Goal: Communication & Community: Answer question/provide support

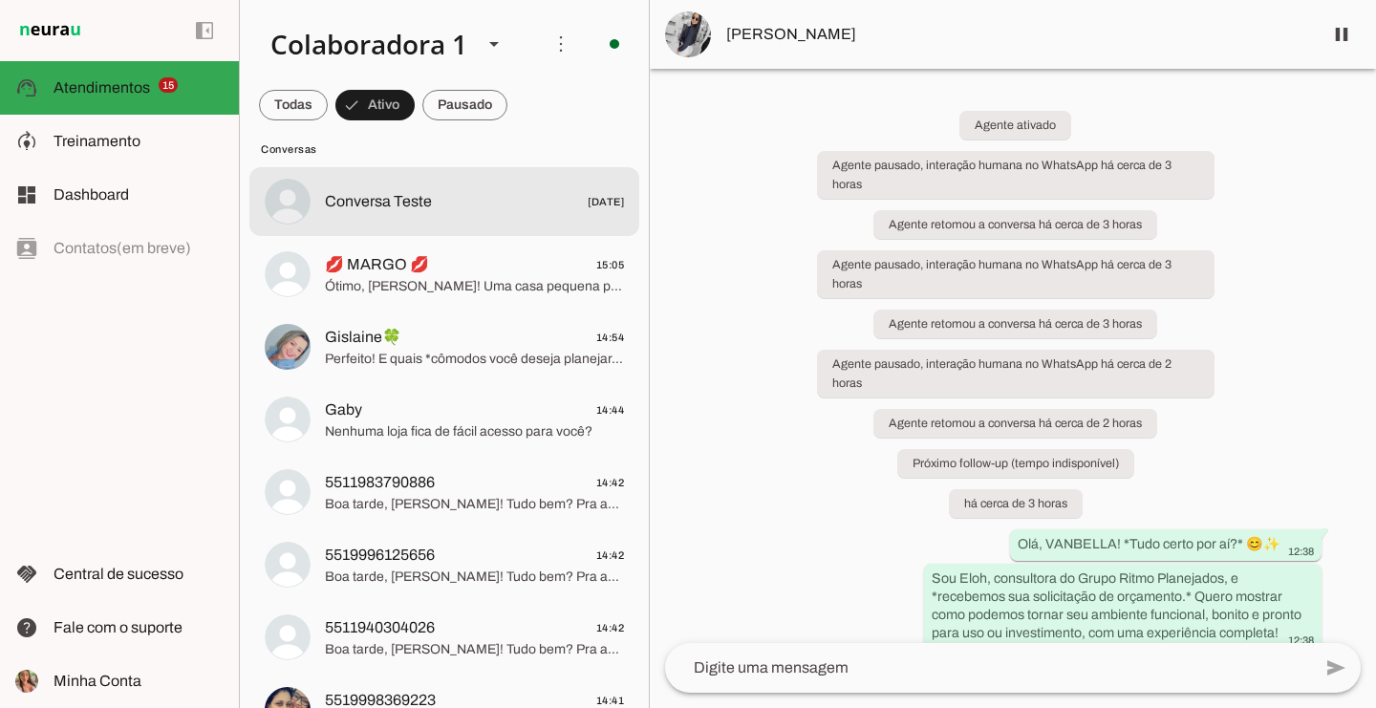
scroll to position [79, 0]
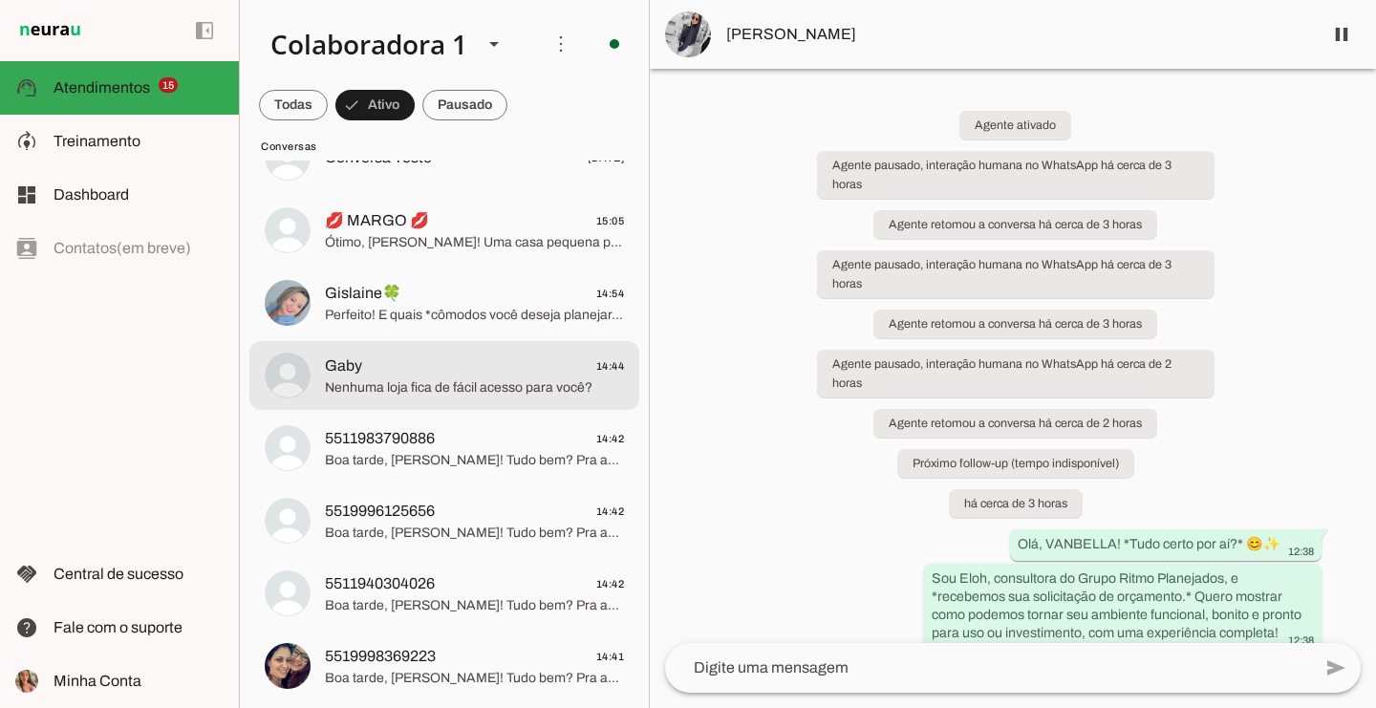
click at [502, 376] on span "Gaby 14:44" at bounding box center [474, 367] width 299 height 24
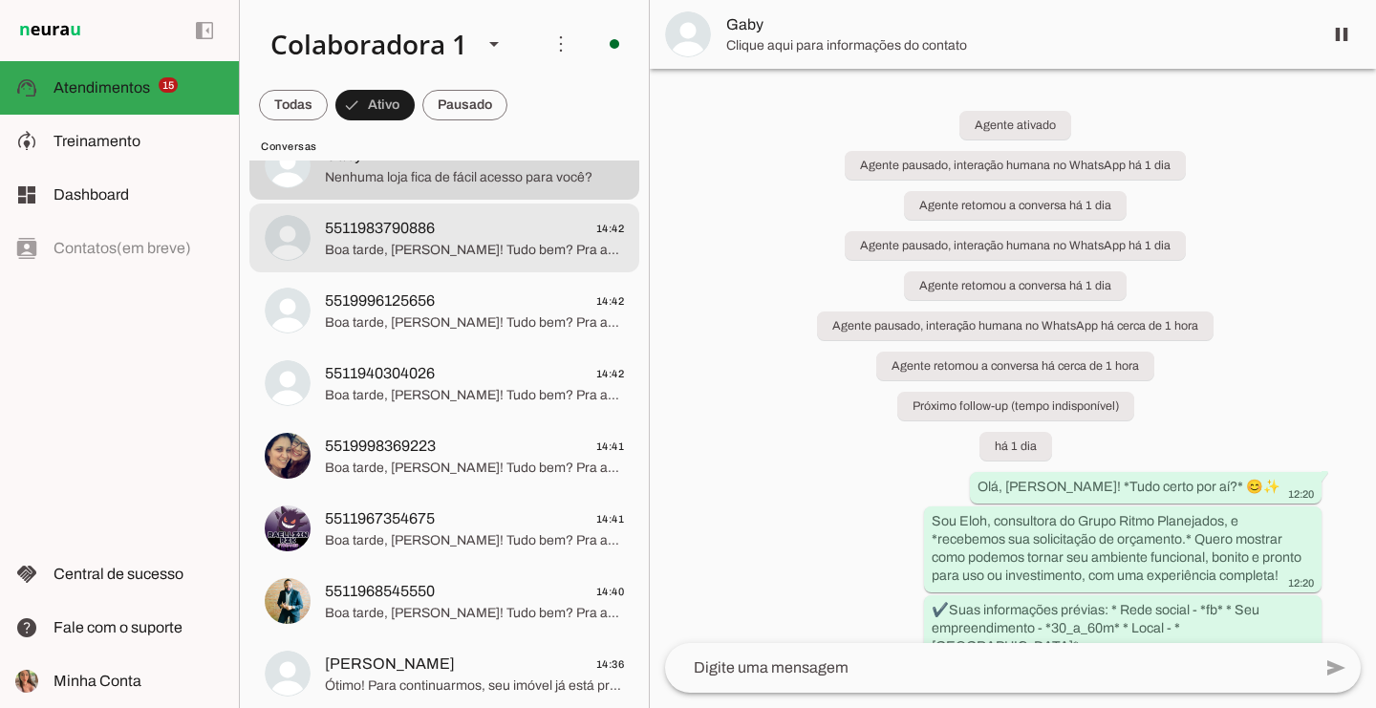
scroll to position [292, 0]
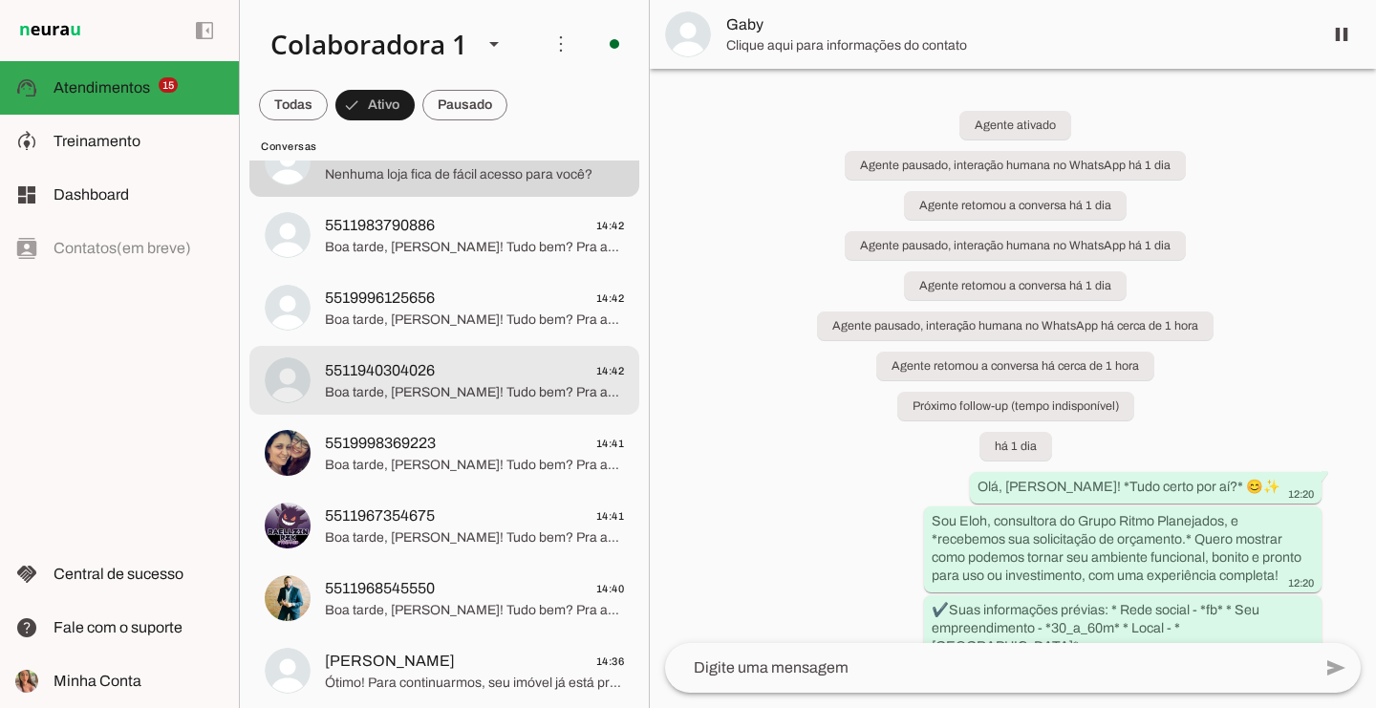
click at [490, 399] on span "Boa tarde, [PERSON_NAME]! Tudo bem? Pra adaptar o projeto, *você vai planejar u…" at bounding box center [474, 392] width 299 height 19
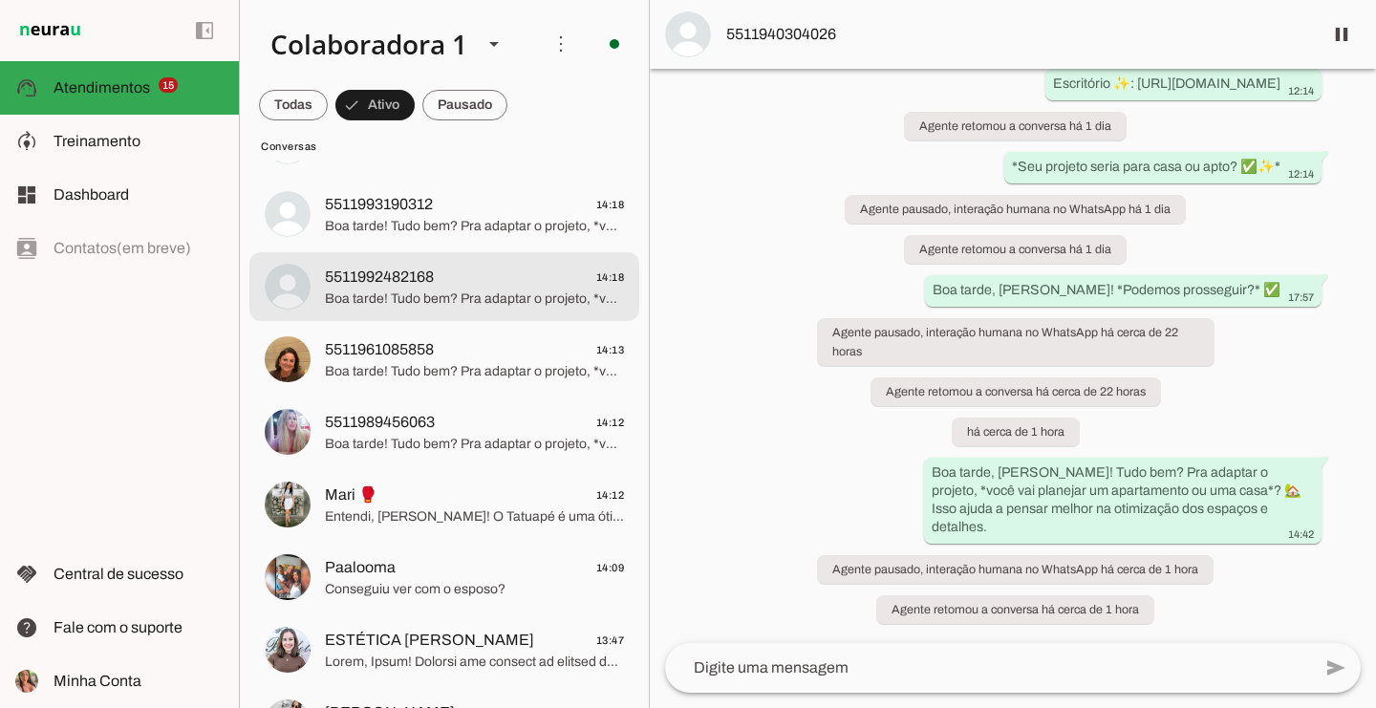
scroll to position [835, 0]
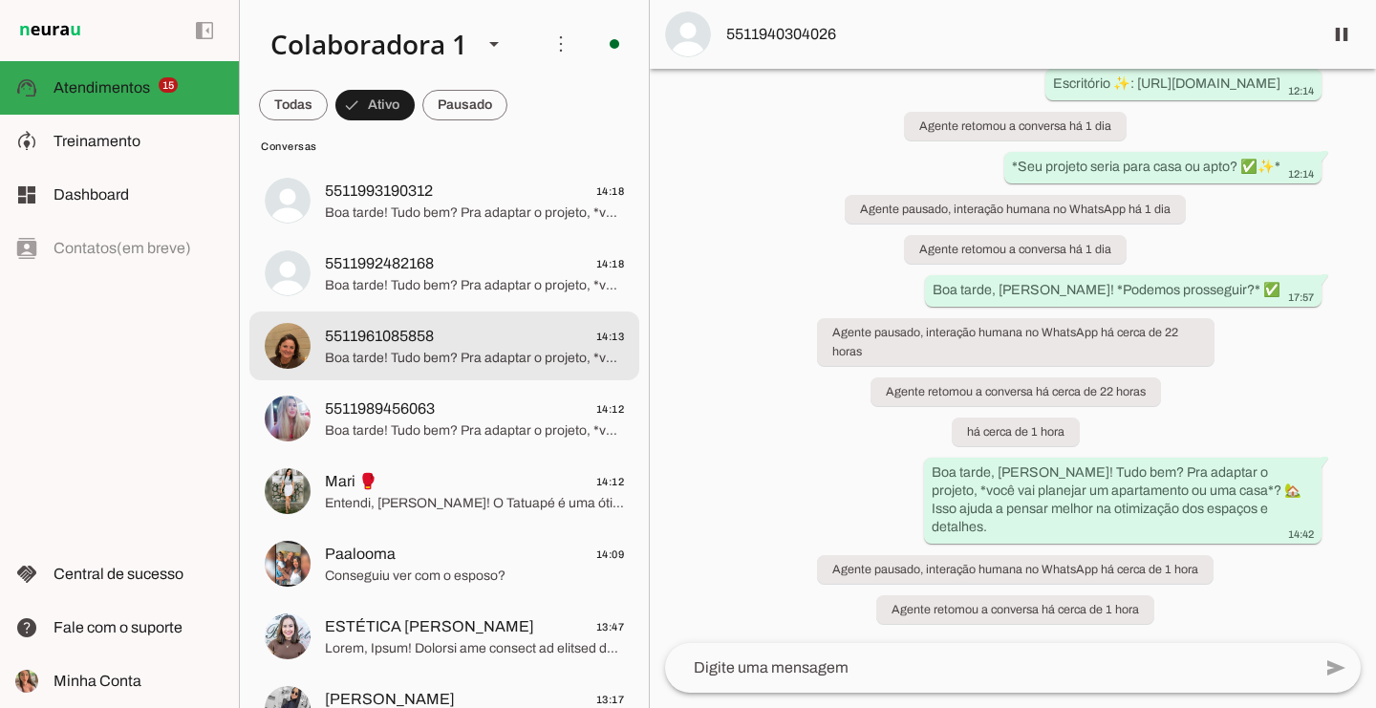
click at [496, 347] on span "5511961085858 14:13" at bounding box center [474, 337] width 299 height 24
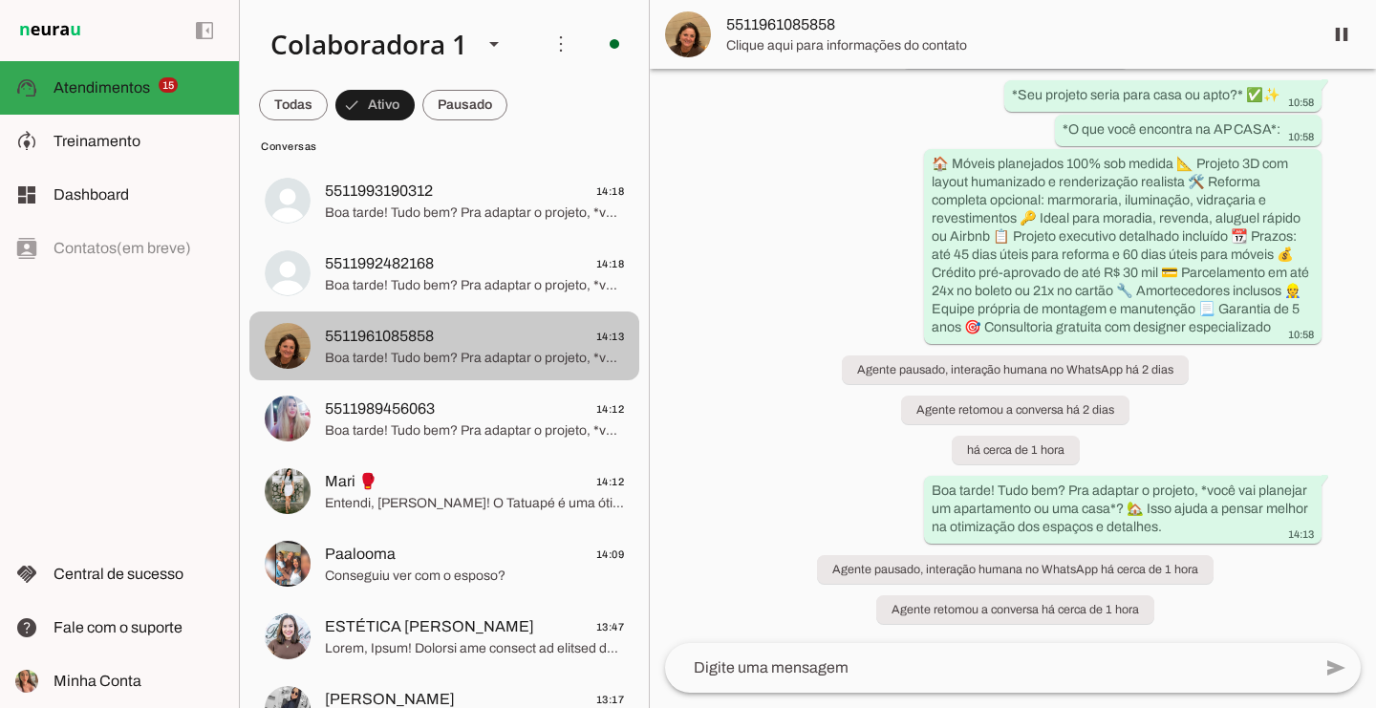
scroll to position [430, 0]
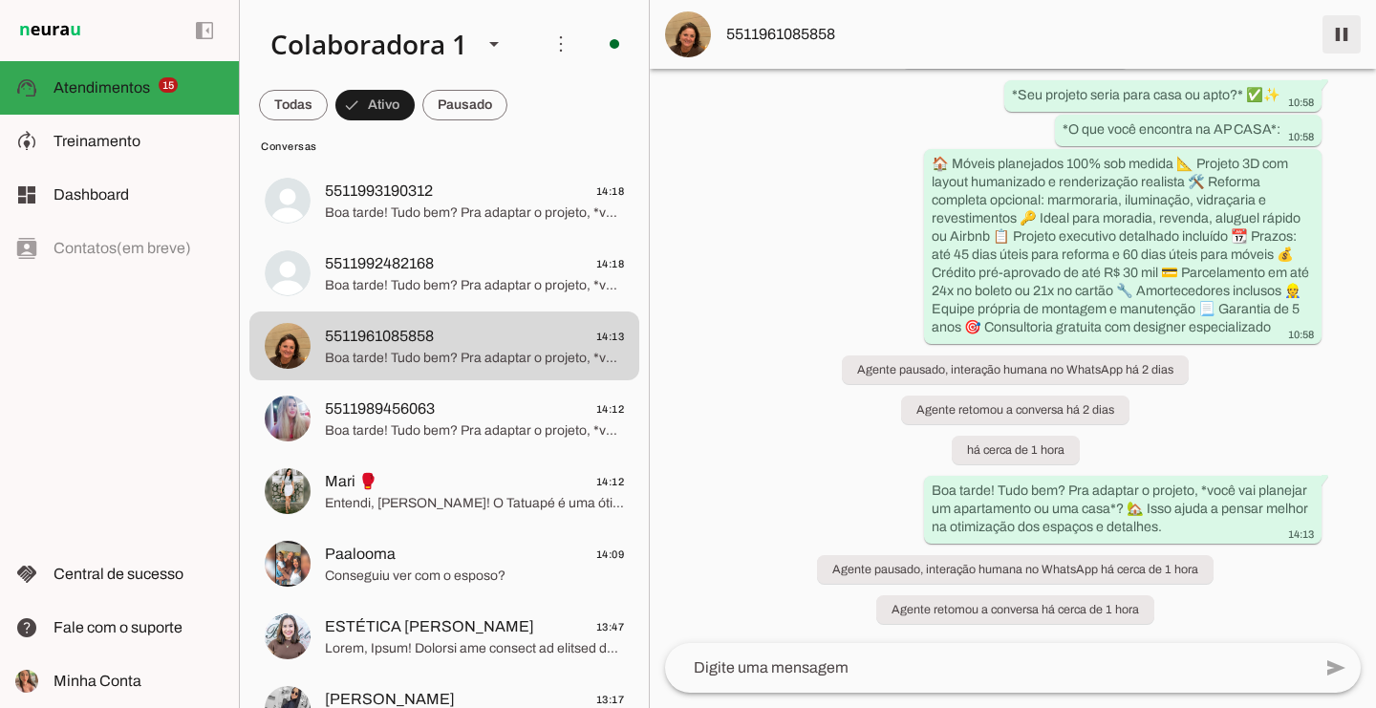
drag, startPoint x: 1331, startPoint y: 31, endPoint x: 1344, endPoint y: 37, distance: 14.1
click at [1331, 32] on span at bounding box center [1342, 34] width 46 height 46
click at [1344, 37] on md-item "5511961085858" at bounding box center [1013, 34] width 726 height 69
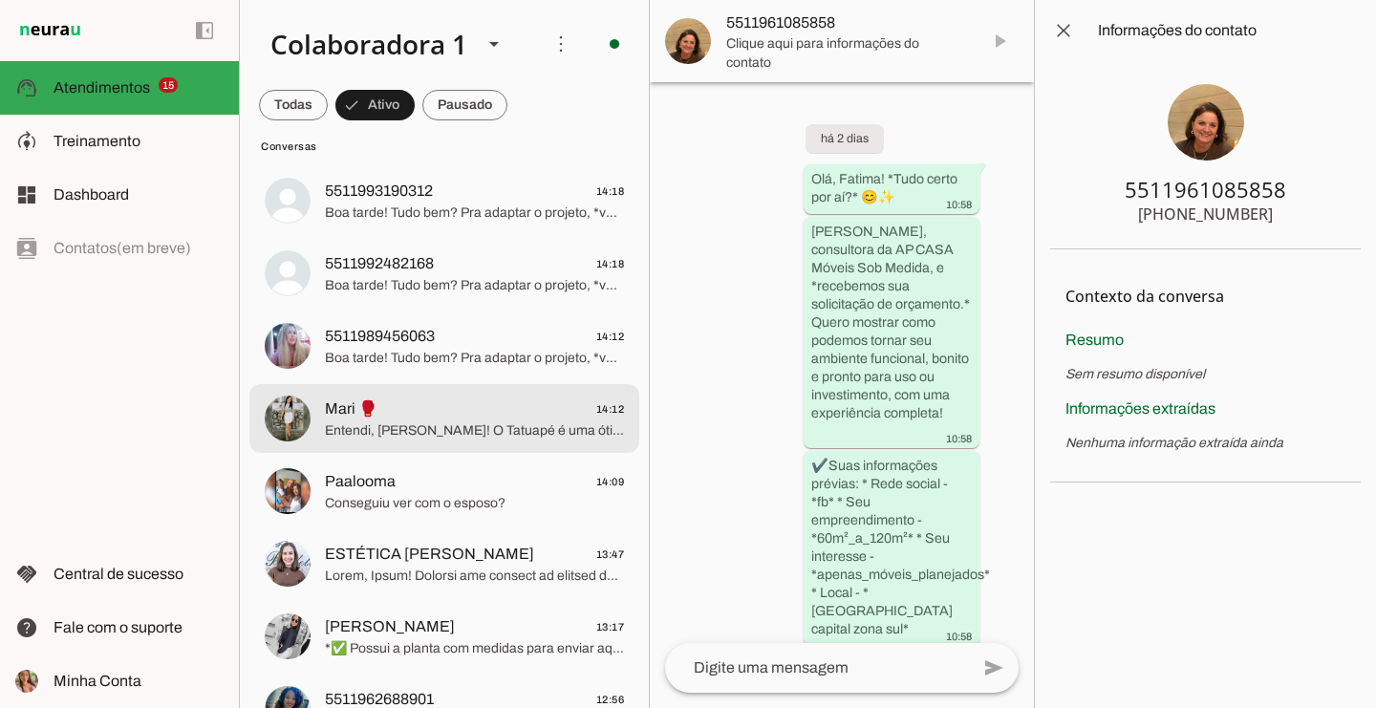
click at [429, 400] on span "Mari 🥊 14:12" at bounding box center [474, 410] width 299 height 24
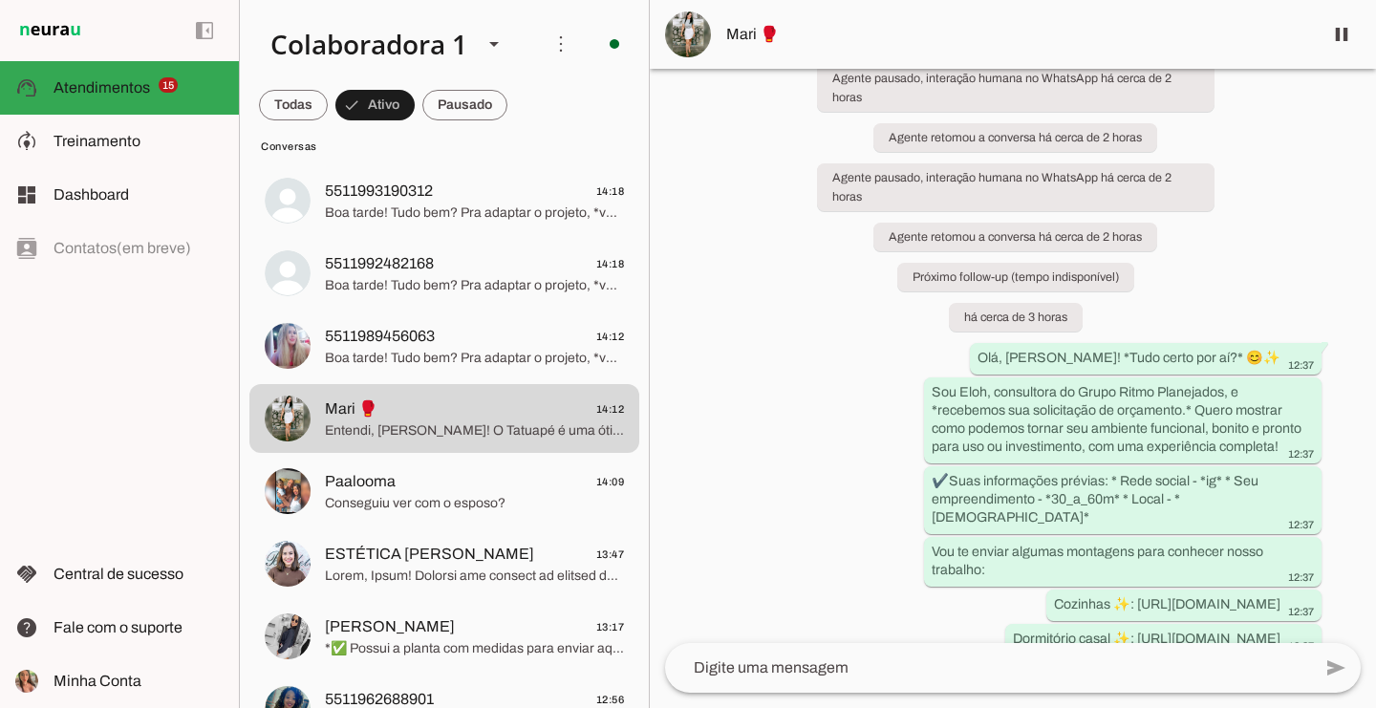
scroll to position [382, 0]
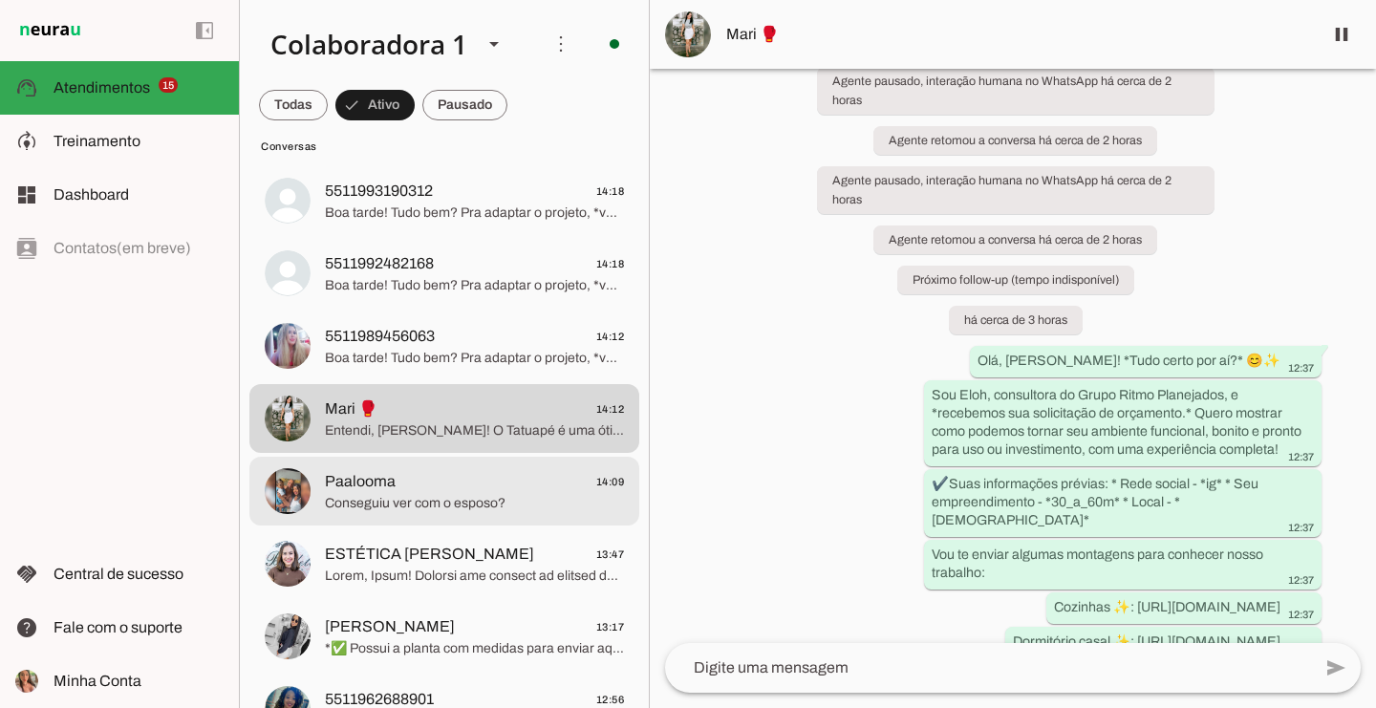
click at [478, 474] on span "Paalooma 14:09" at bounding box center [474, 482] width 299 height 24
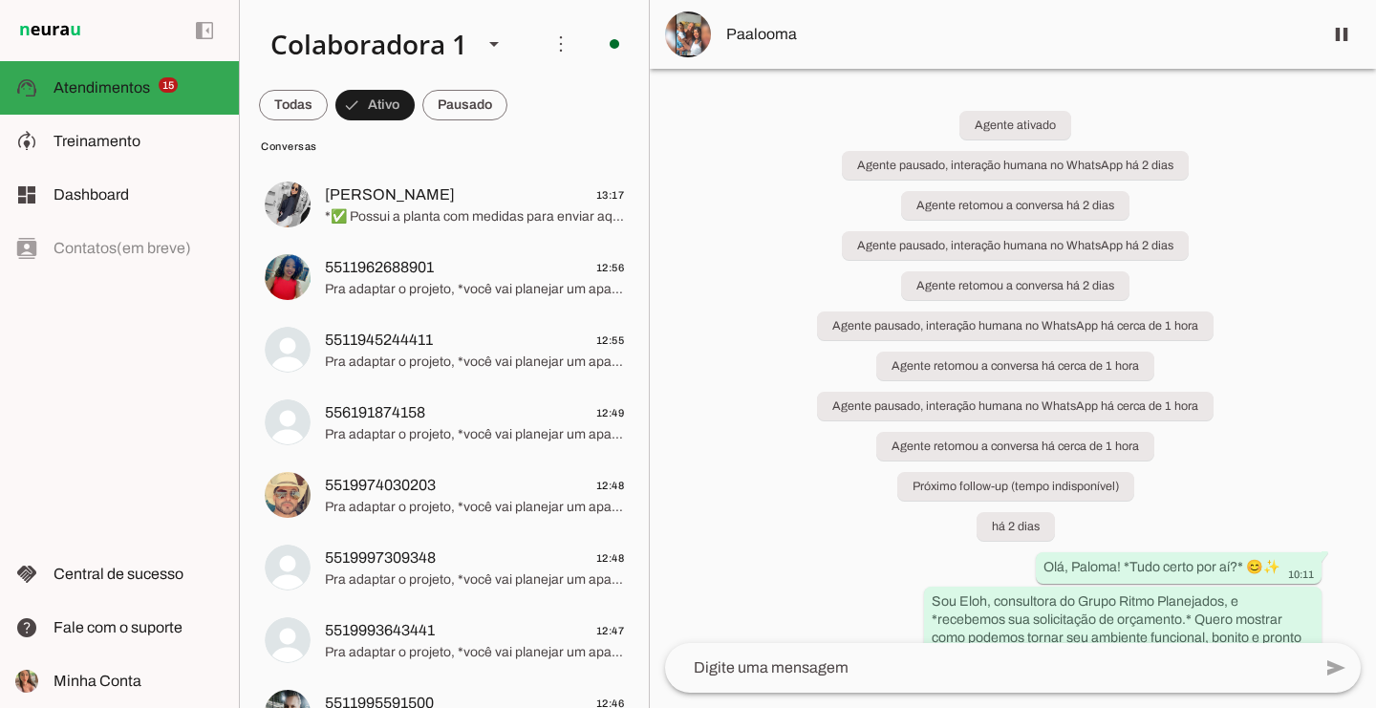
scroll to position [1365, 0]
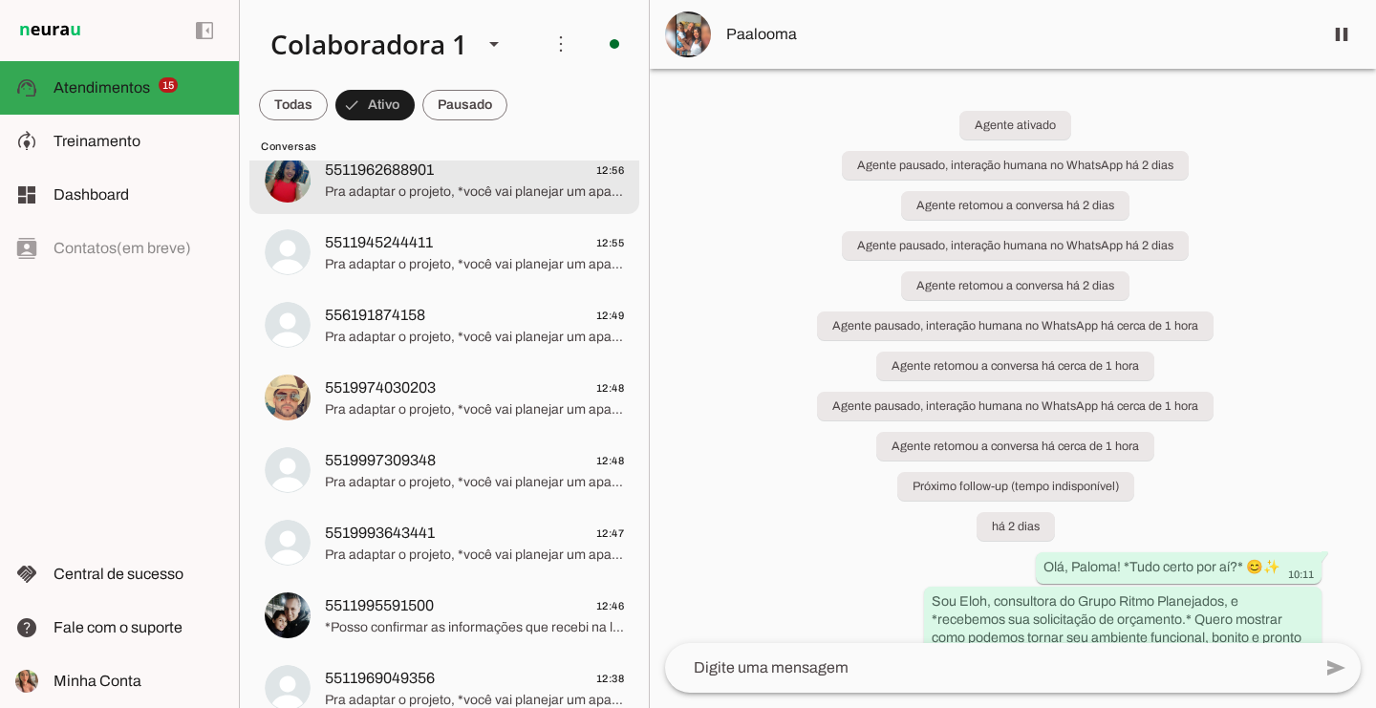
click at [457, 195] on span "Pra adaptar o projeto, *você vai planejar um apartamento ou uma casa? 🏡* Isso a…" at bounding box center [474, 192] width 299 height 19
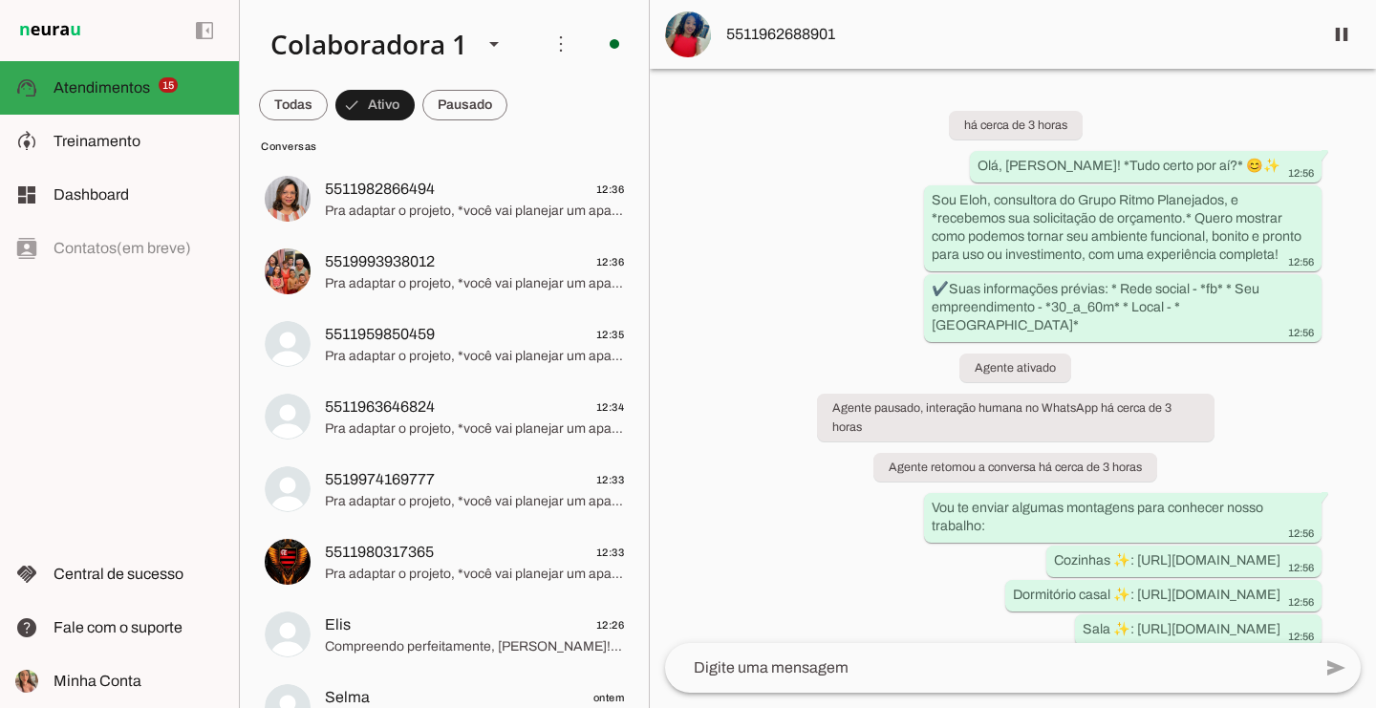
scroll to position [1950, 0]
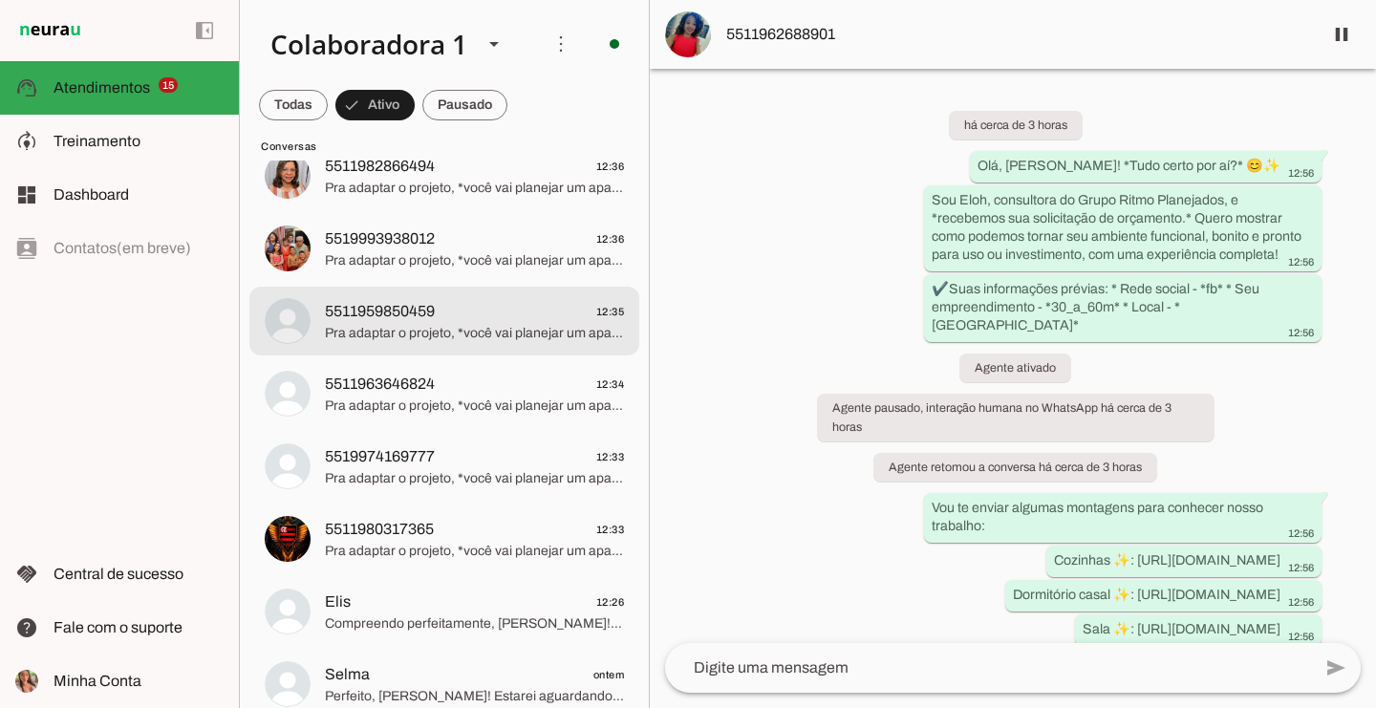
click at [427, 313] on span "5511959850459" at bounding box center [380, 311] width 110 height 23
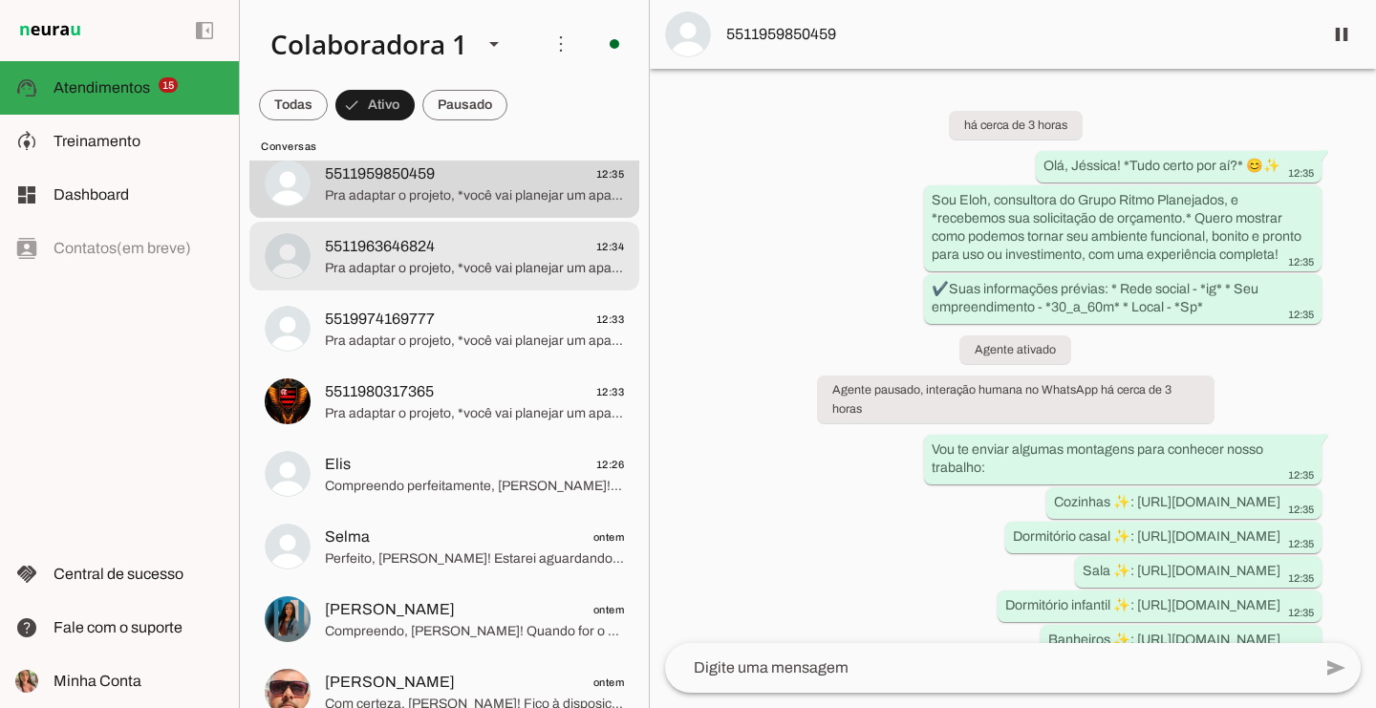
scroll to position [2089, 0]
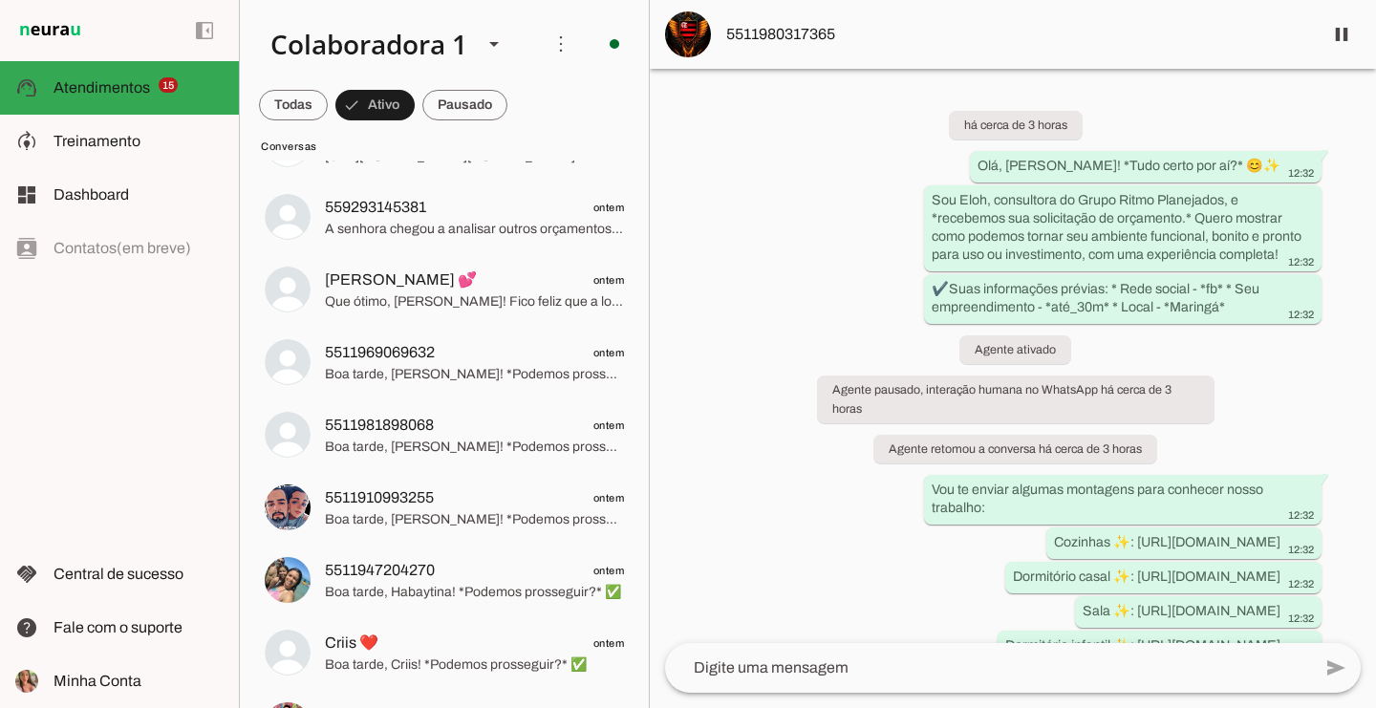
scroll to position [2718, 0]
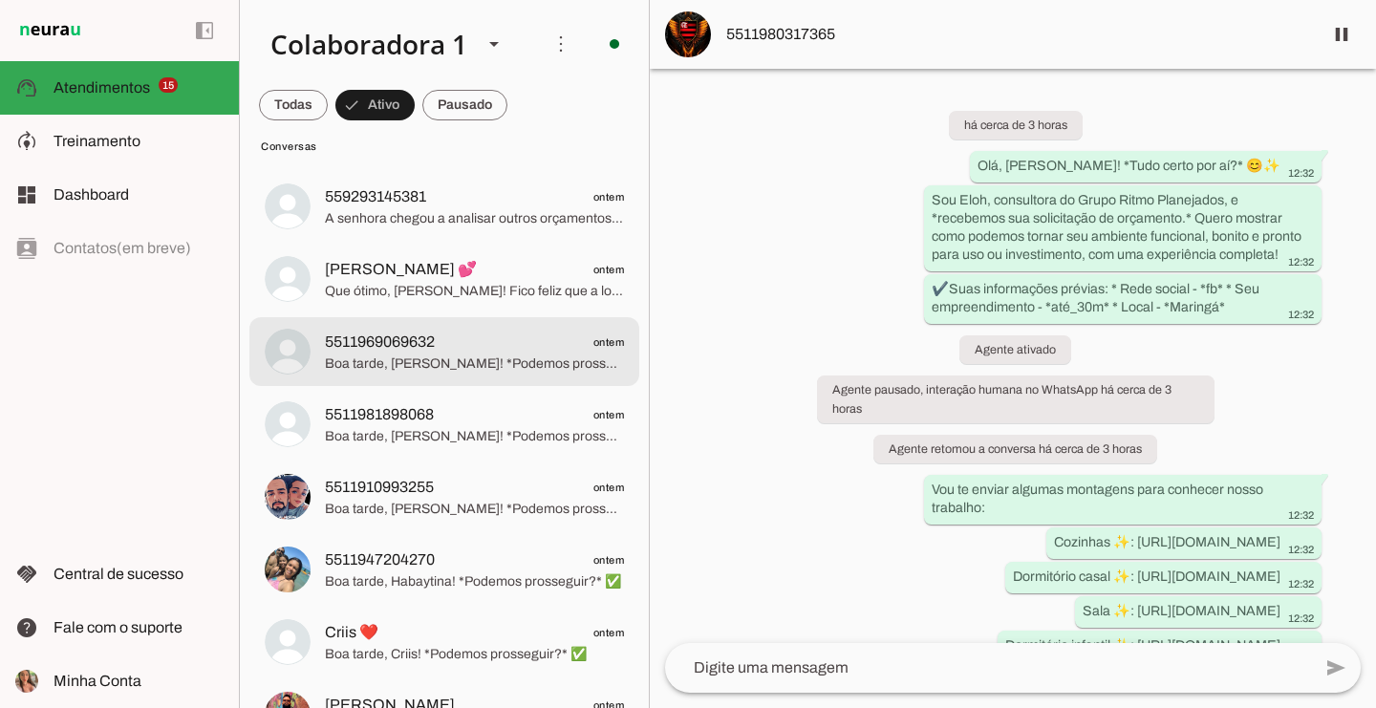
click at [400, 345] on span "5511969069632" at bounding box center [380, 342] width 110 height 23
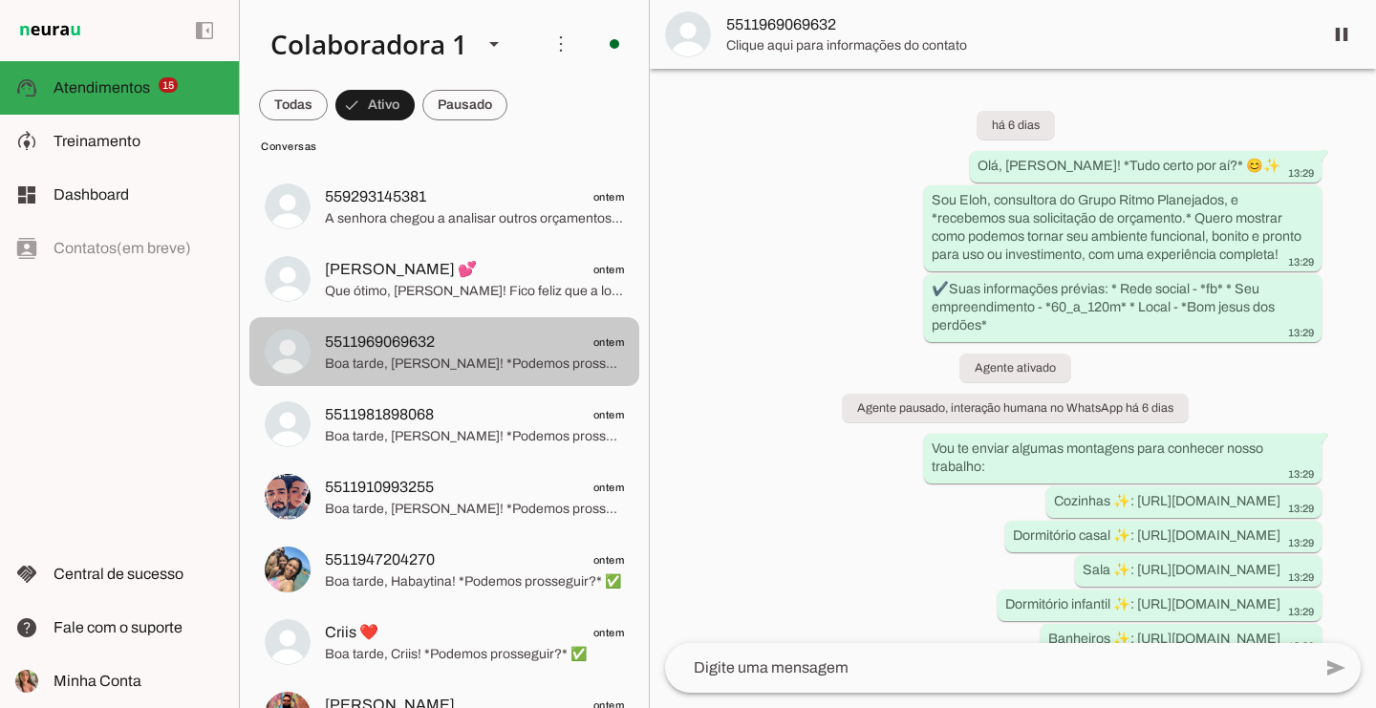
scroll to position [757, 0]
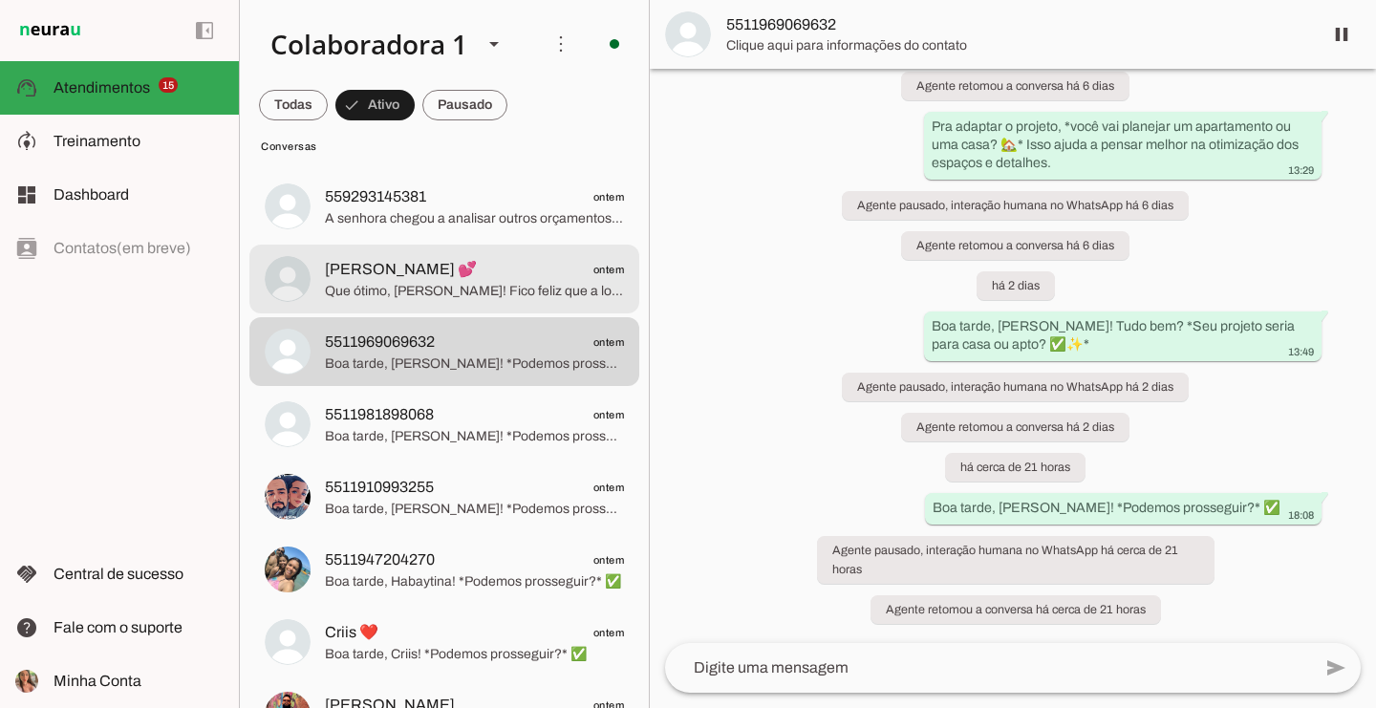
click at [459, 276] on span "[PERSON_NAME] 💕 ontem" at bounding box center [474, 270] width 299 height 24
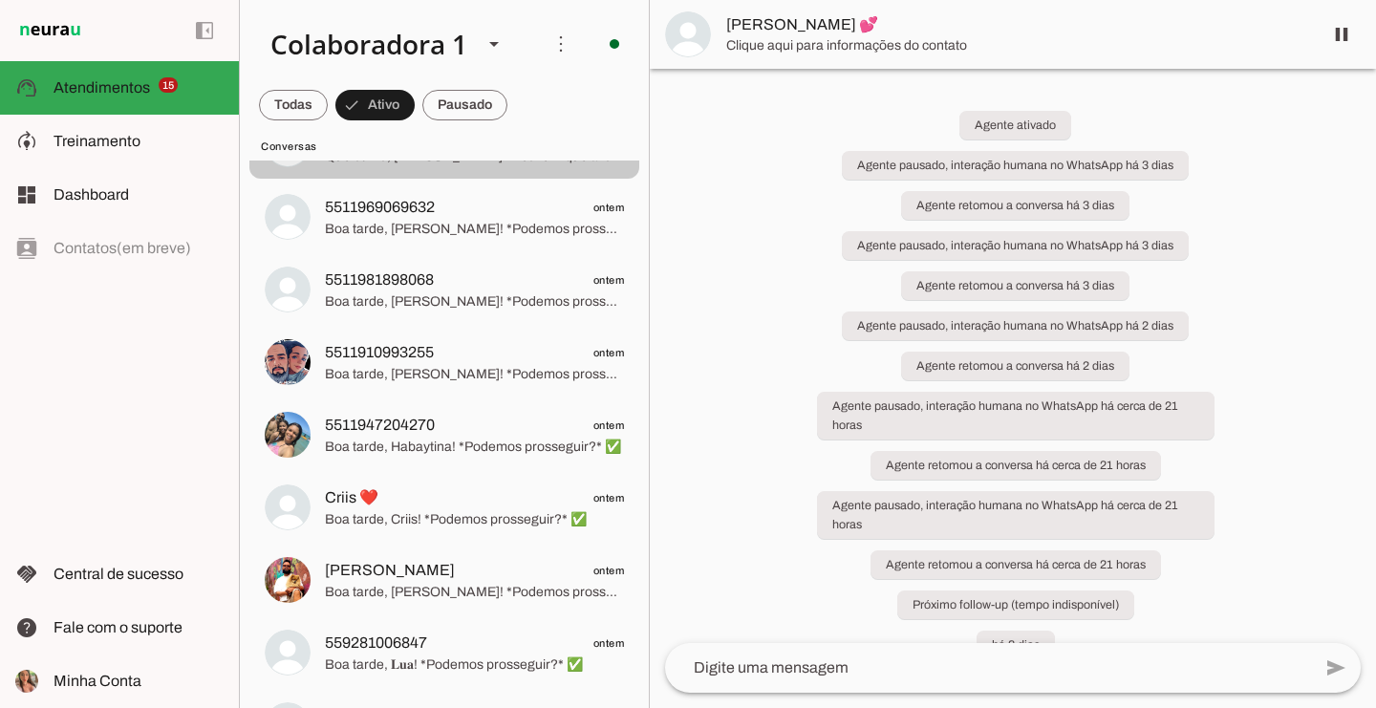
scroll to position [2857, 0]
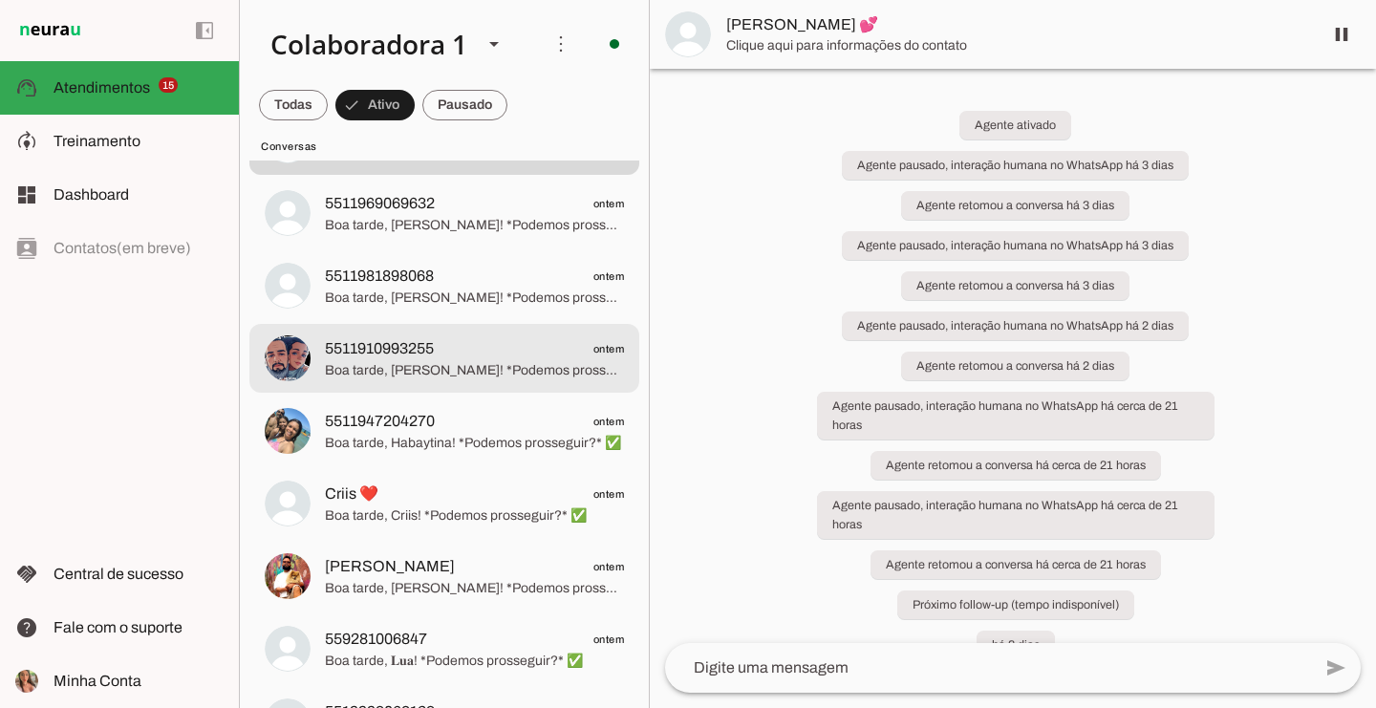
click at [476, 344] on span "5511910993255 ontem" at bounding box center [474, 349] width 299 height 24
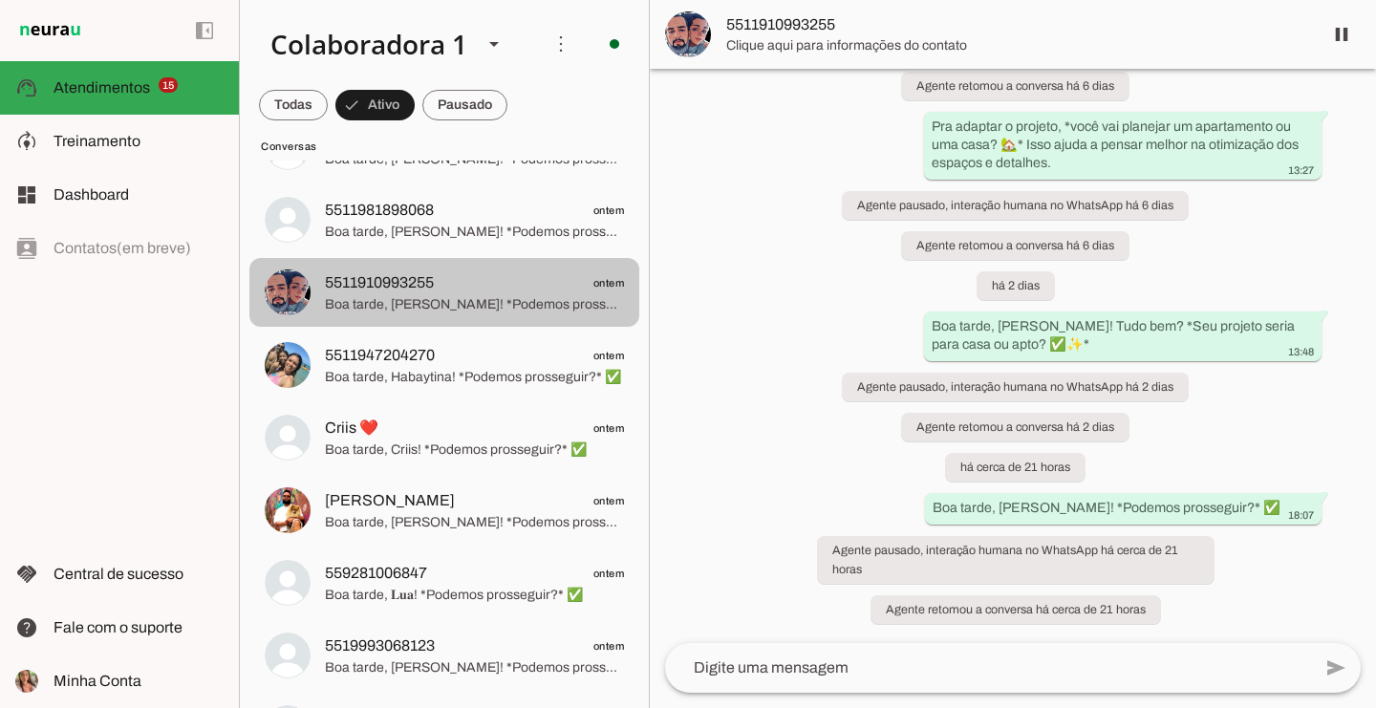
scroll to position [2924, 0]
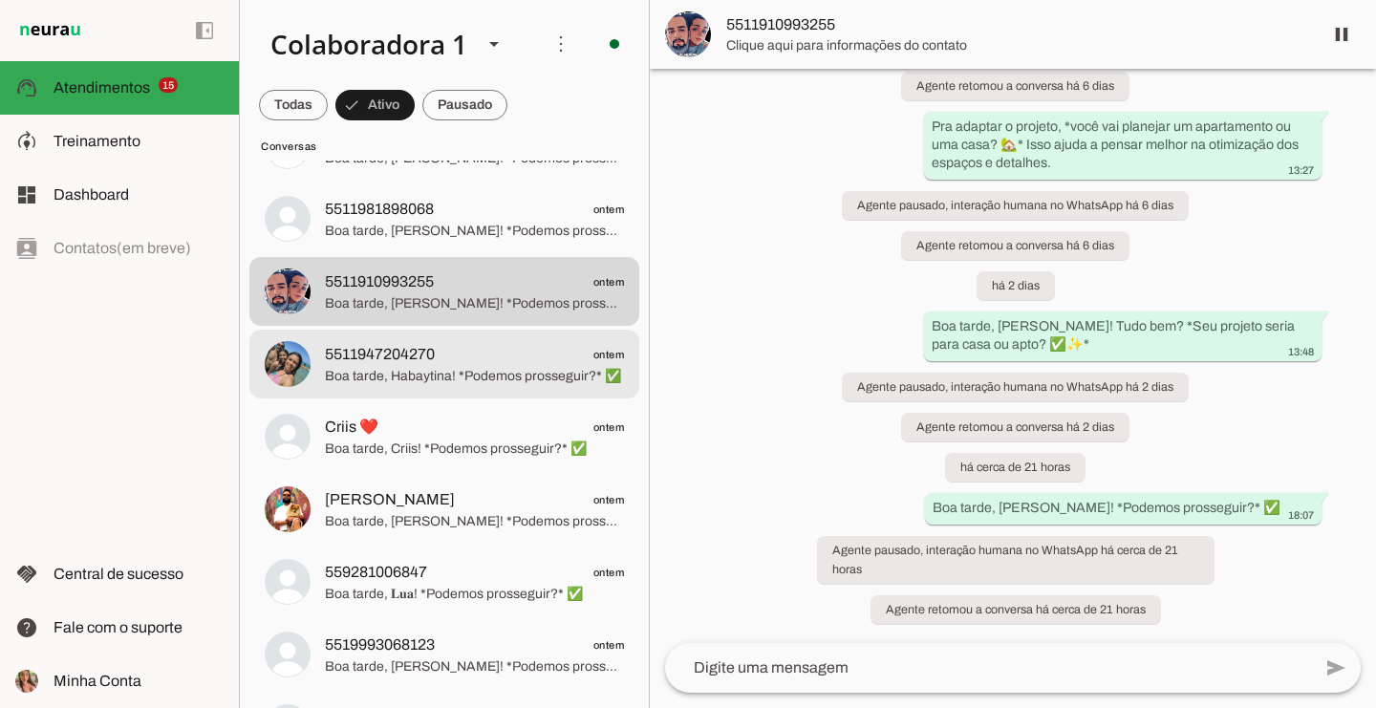
click at [465, 349] on span "5511947204270 ontem" at bounding box center [474, 355] width 299 height 24
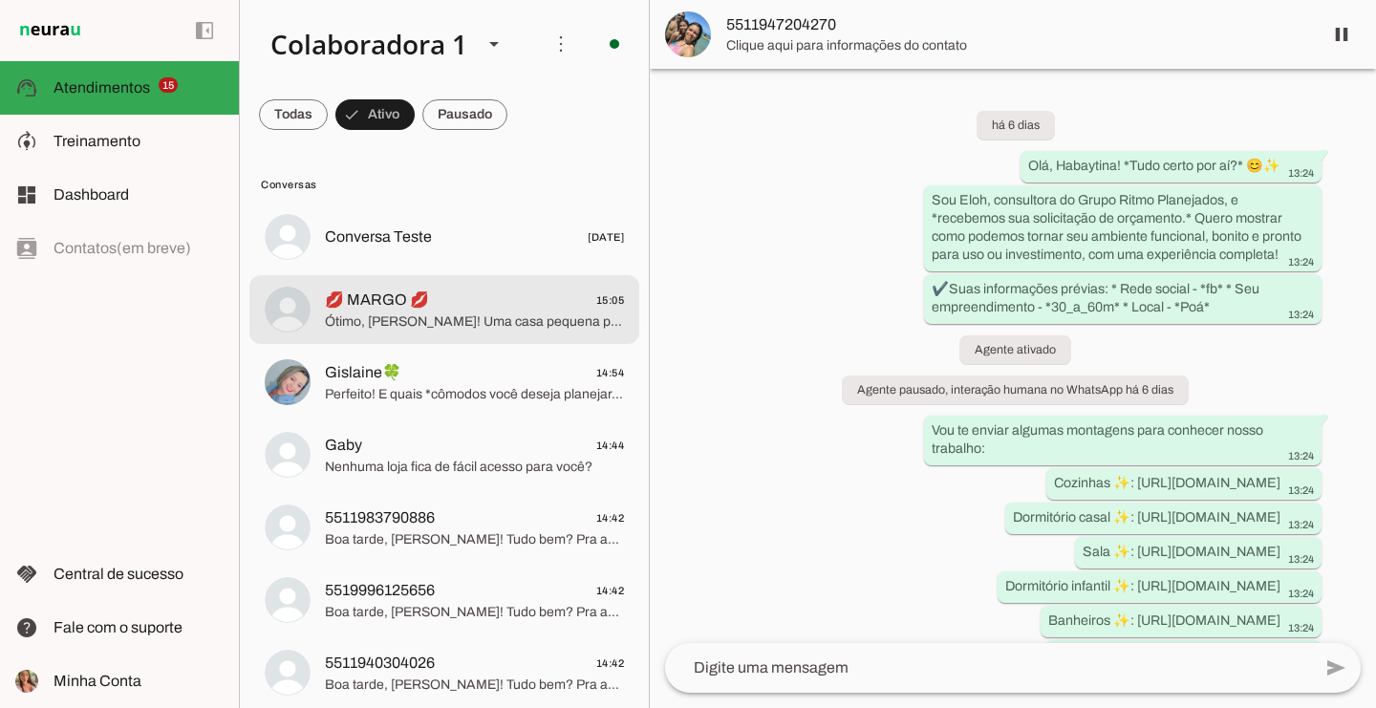
click at [379, 322] on span "Ótimo, [PERSON_NAME]! Uma casa pequena pode ser super funcional e charmosa com …" at bounding box center [474, 322] width 299 height 19
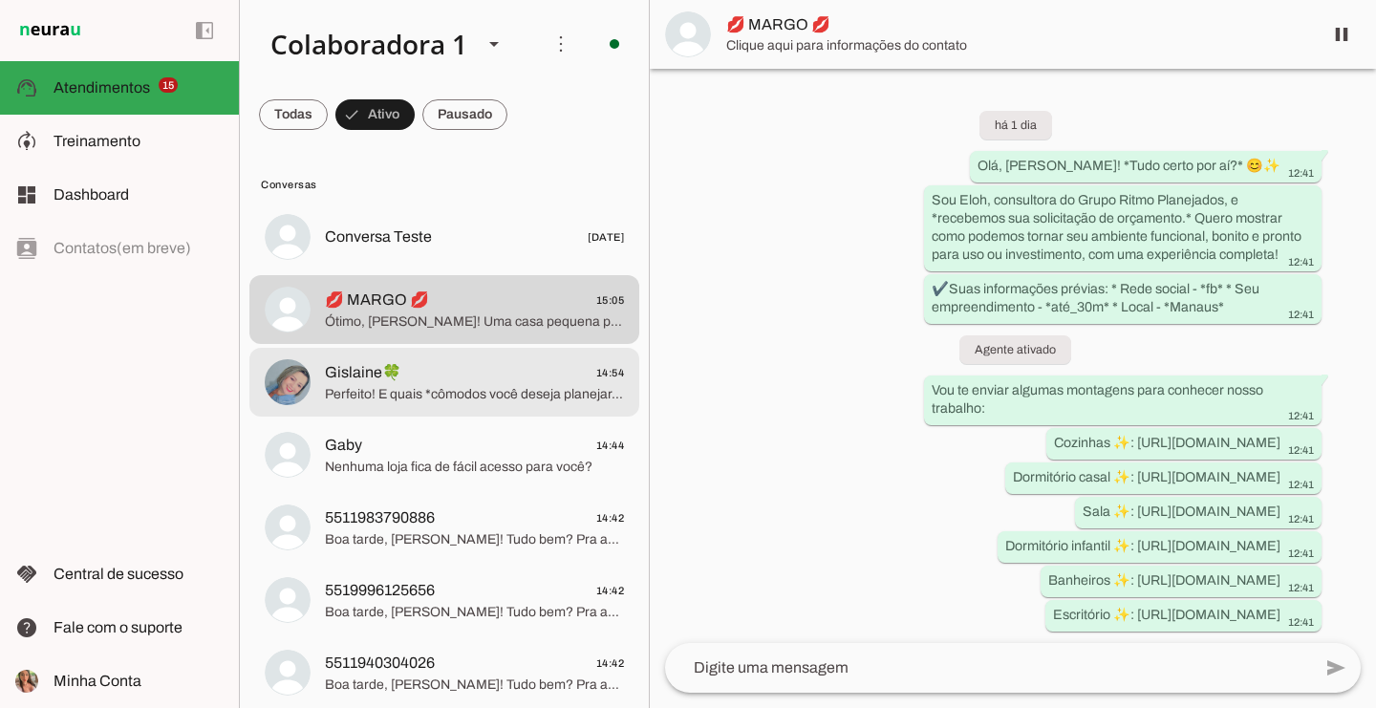
click at [557, 387] on span "Perfeito! E quais *cômodos você deseja planejar, [PERSON_NAME]?* Será um projet…" at bounding box center [474, 394] width 299 height 19
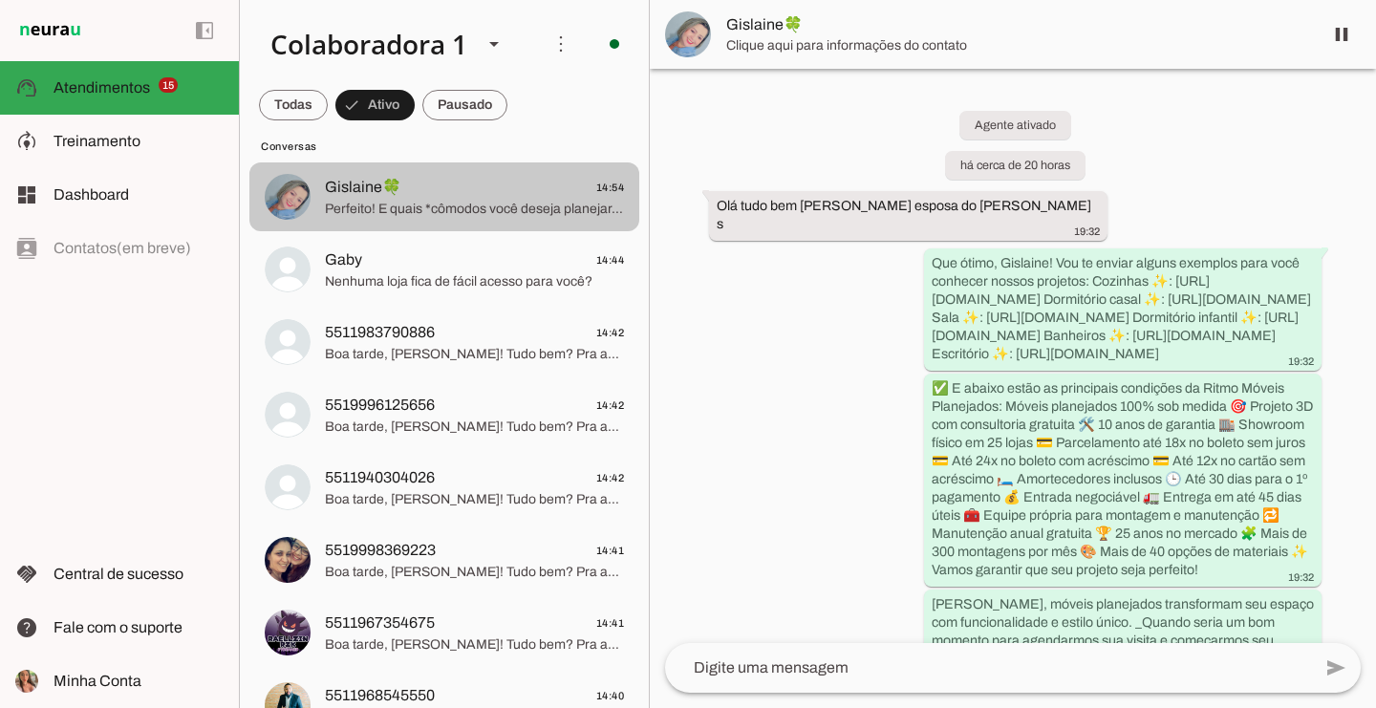
scroll to position [189, 0]
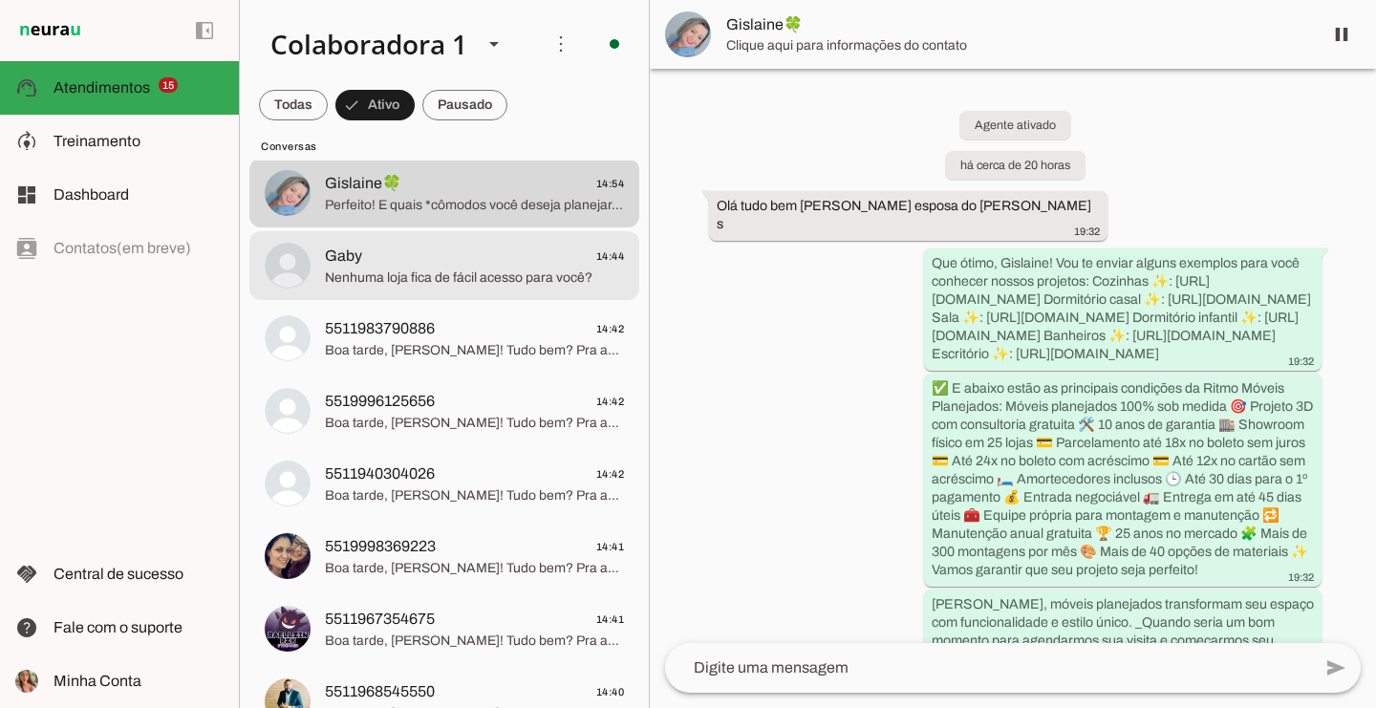
click at [491, 277] on span "Nenhuma loja fica de fácil acesso para você?" at bounding box center [474, 278] width 299 height 19
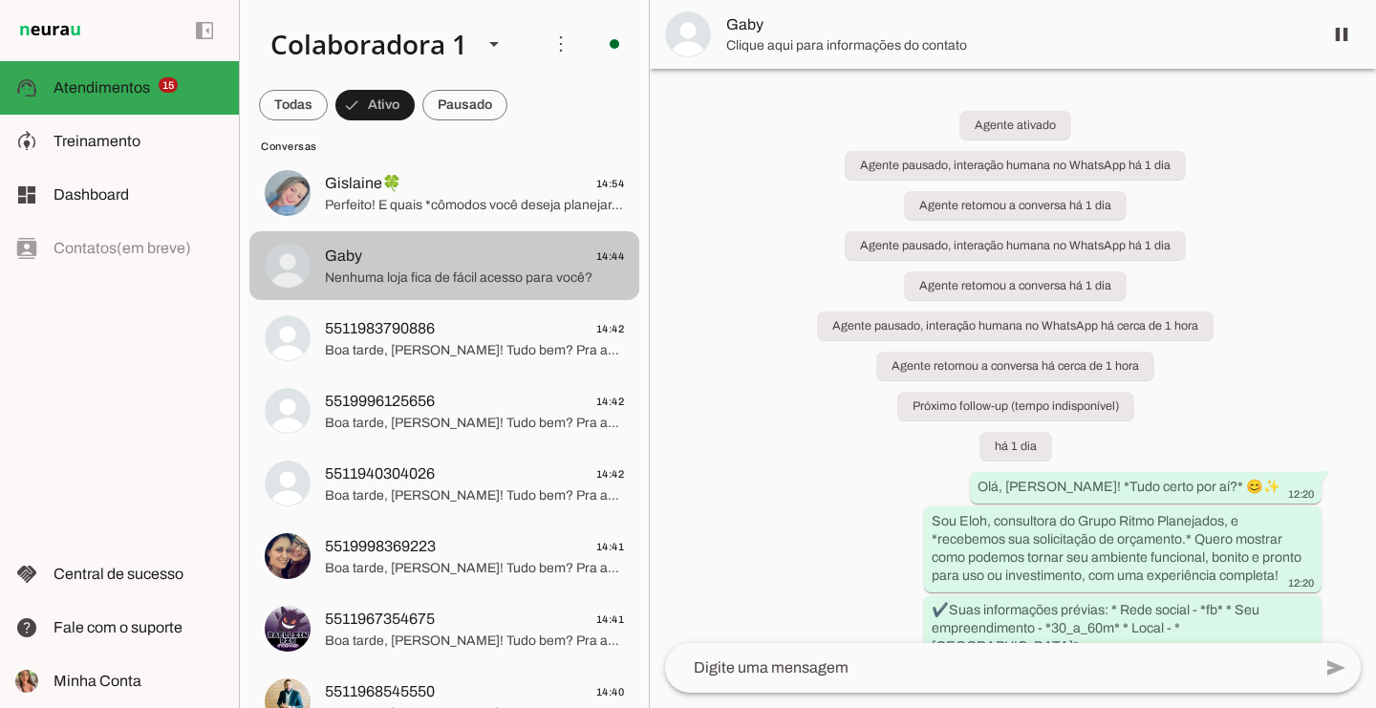
click at [456, 317] on span "5511983790886 14:42" at bounding box center [474, 329] width 299 height 24
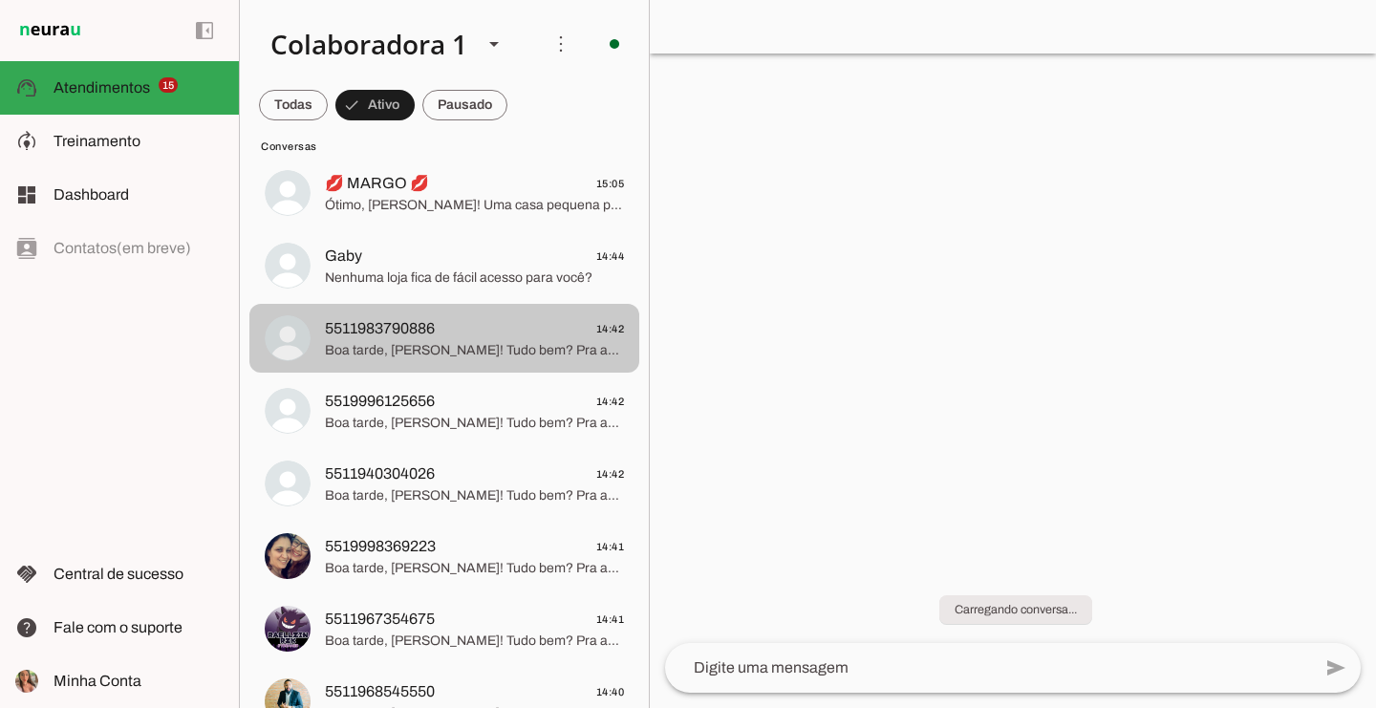
click at [379, 317] on span "5511983790886" at bounding box center [380, 328] width 110 height 23
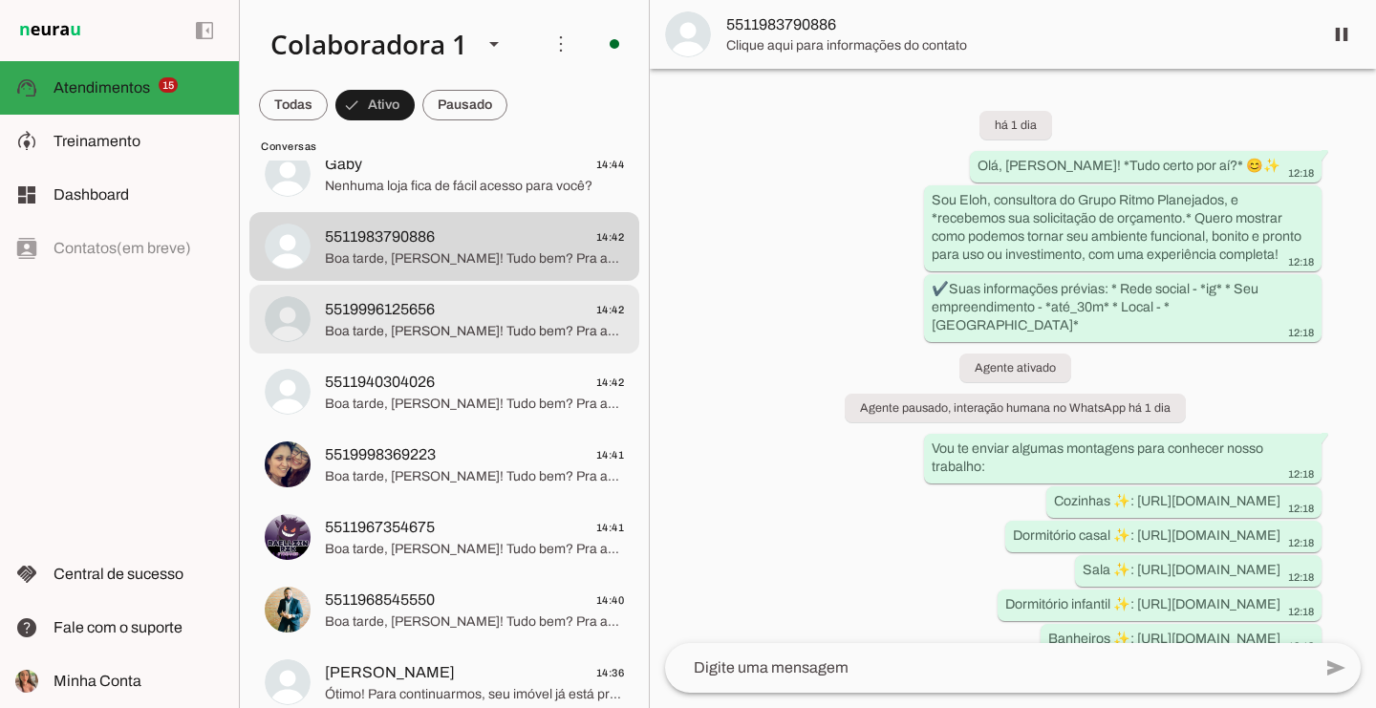
click at [525, 298] on span "5519996125656 14:42" at bounding box center [474, 310] width 299 height 24
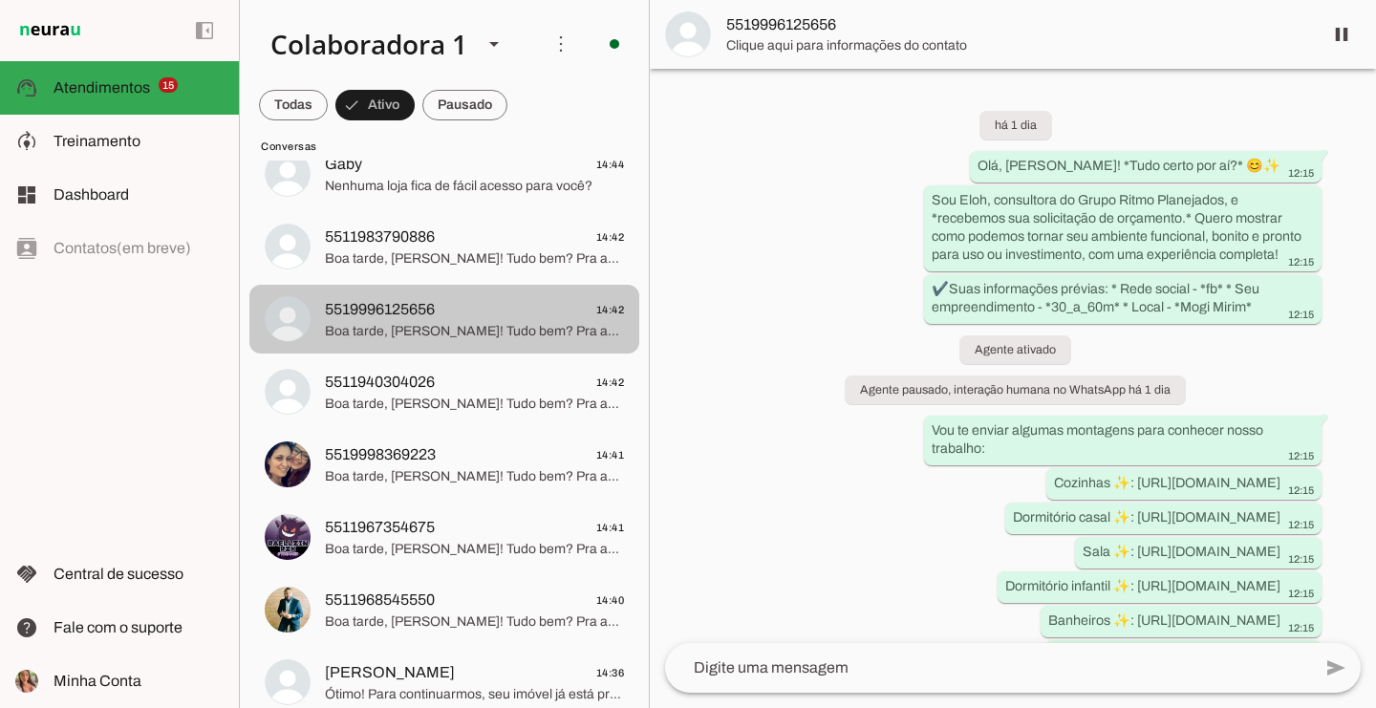
scroll to position [662, 0]
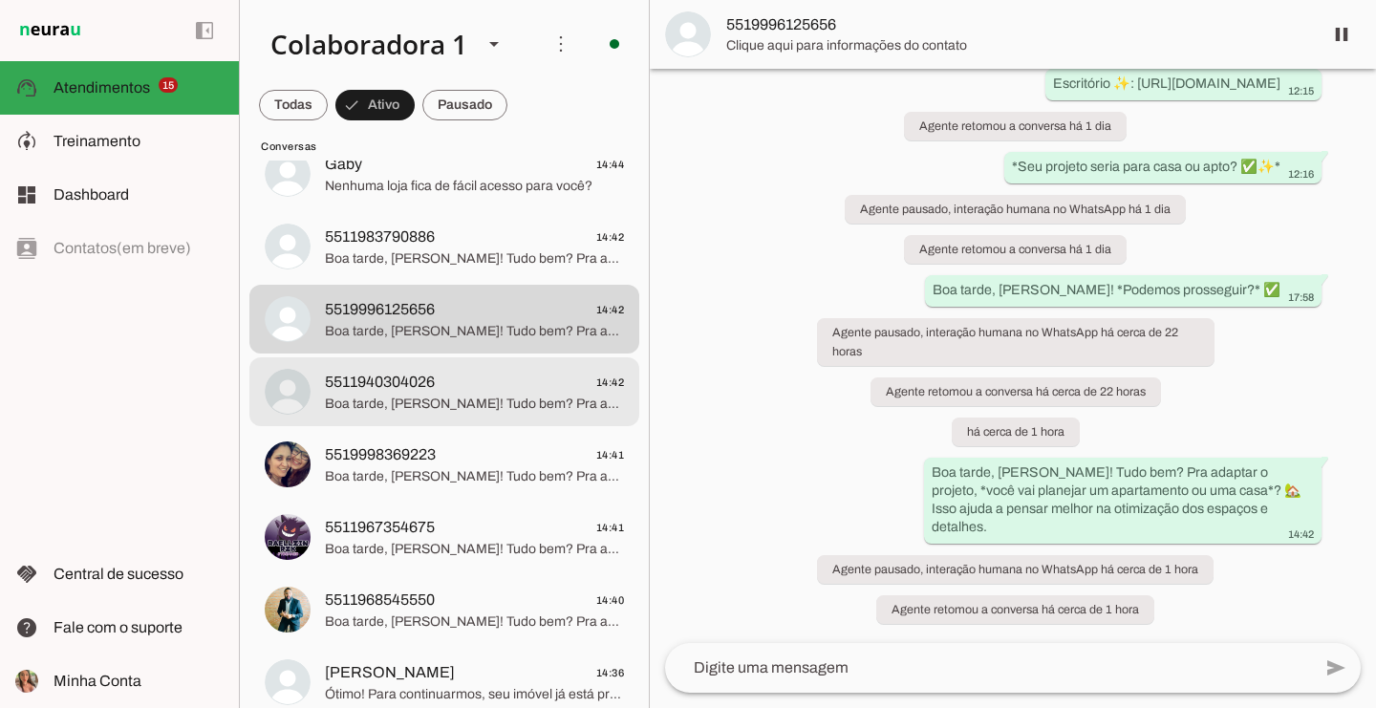
click at [473, 381] on span "5511940304026 14:42" at bounding box center [474, 383] width 299 height 24
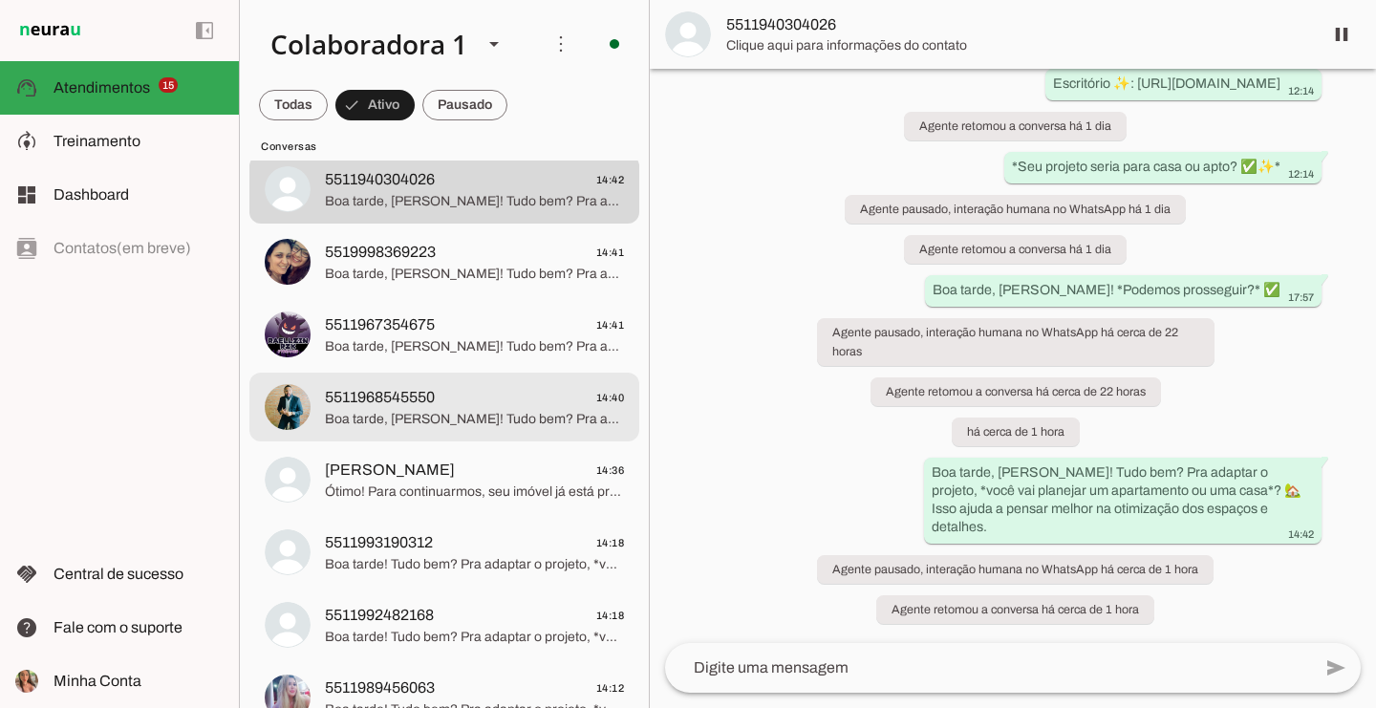
scroll to position [492, 0]
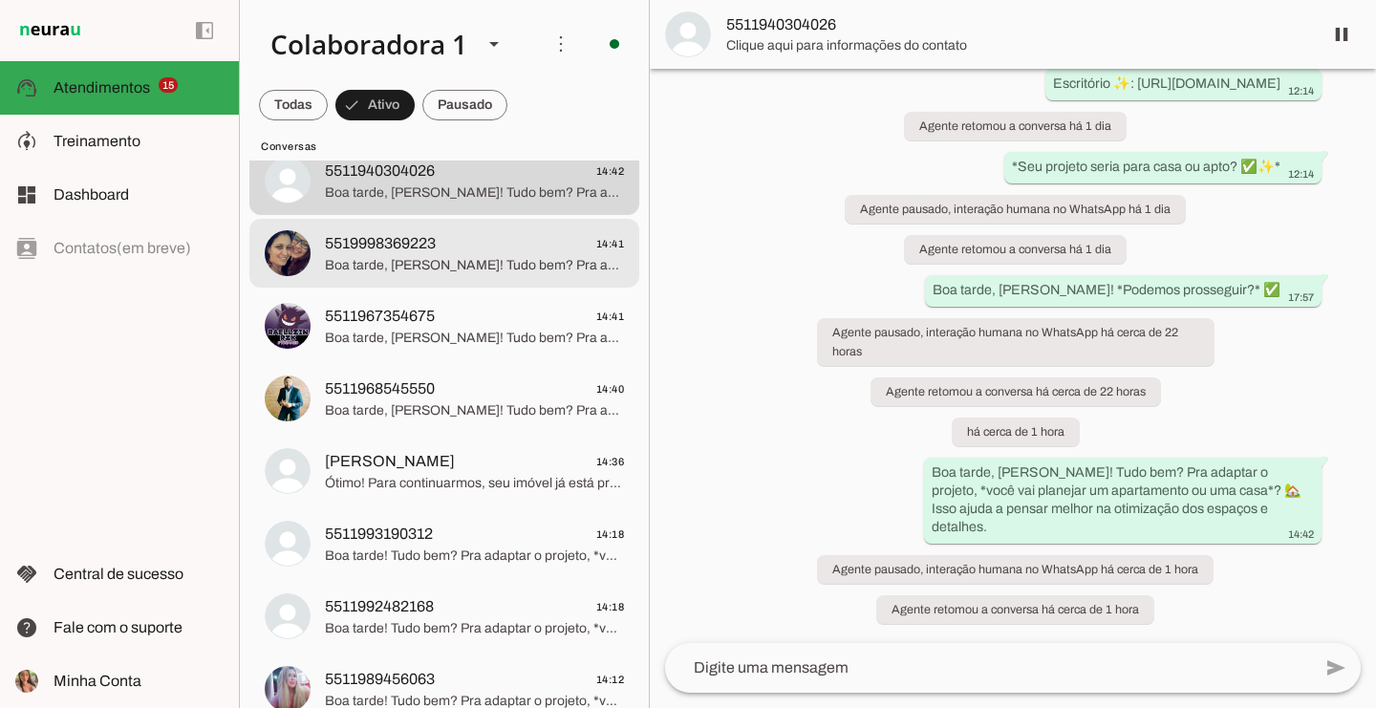
click at [499, 244] on span "5519998369223 14:41" at bounding box center [474, 244] width 299 height 24
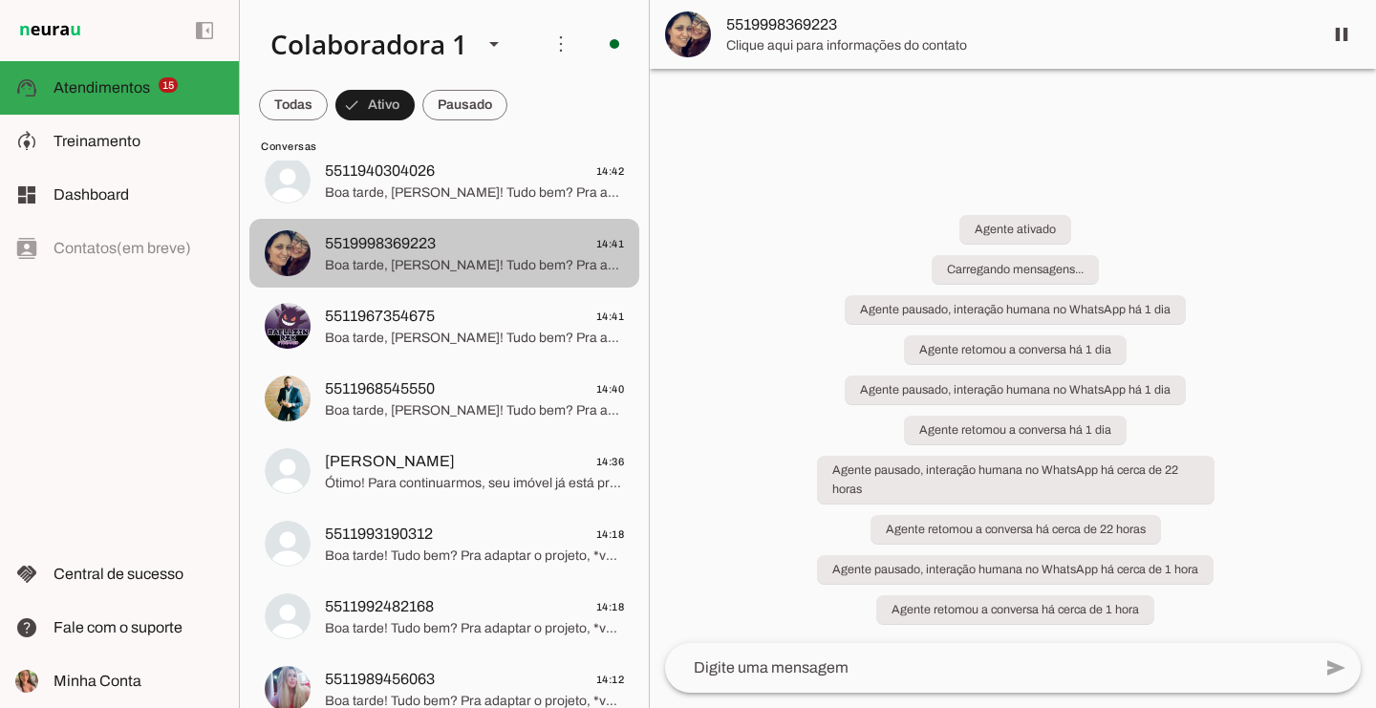
scroll to position [662, 0]
